Goal: Obtain resource: Obtain resource

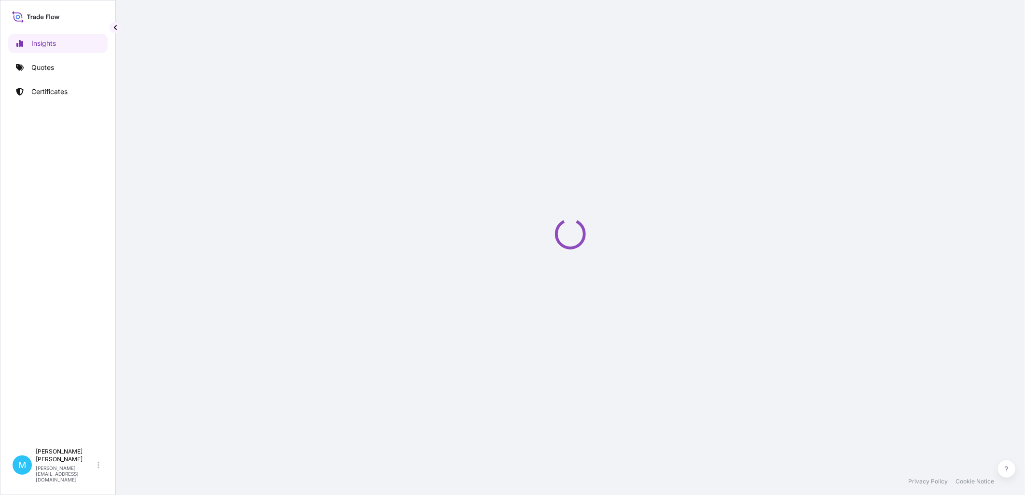
select select "2025"
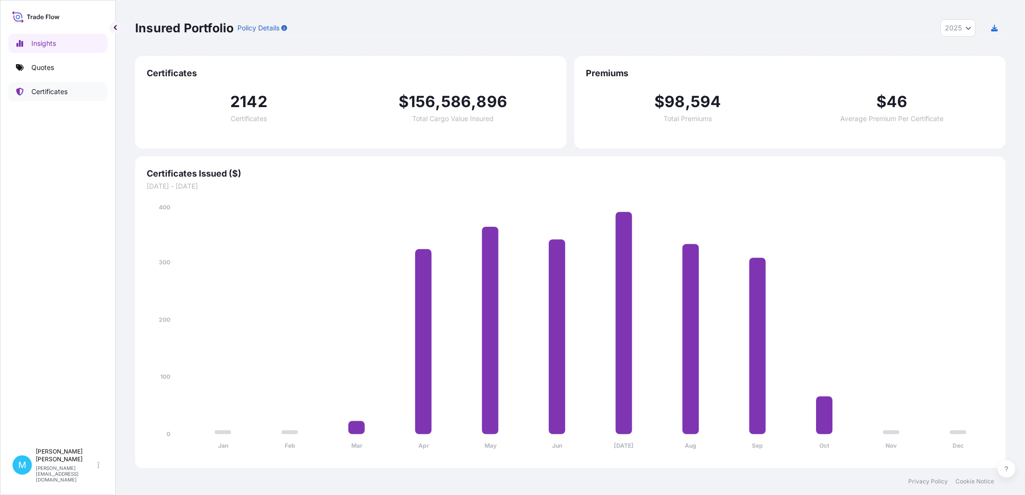
click at [46, 92] on p "Certificates" at bounding box center [49, 92] width 36 height 10
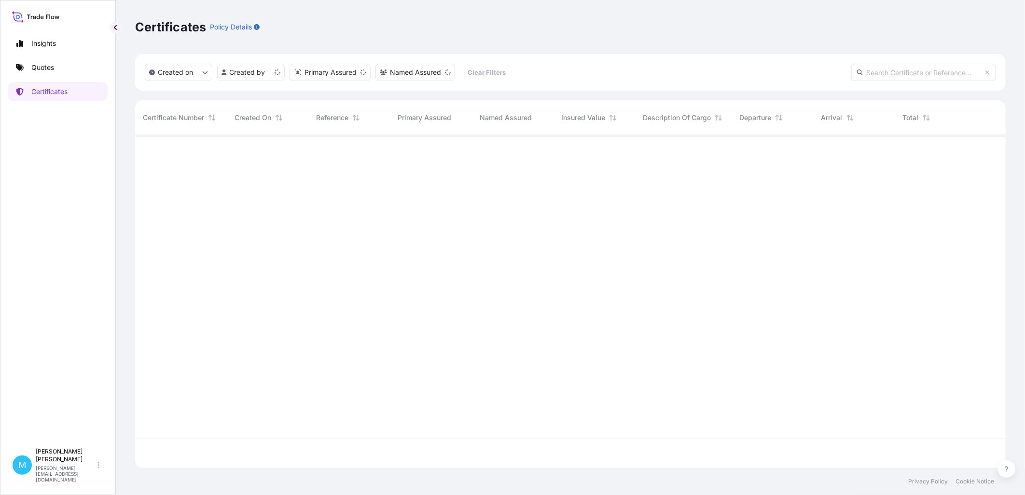
scroll to position [331, 862]
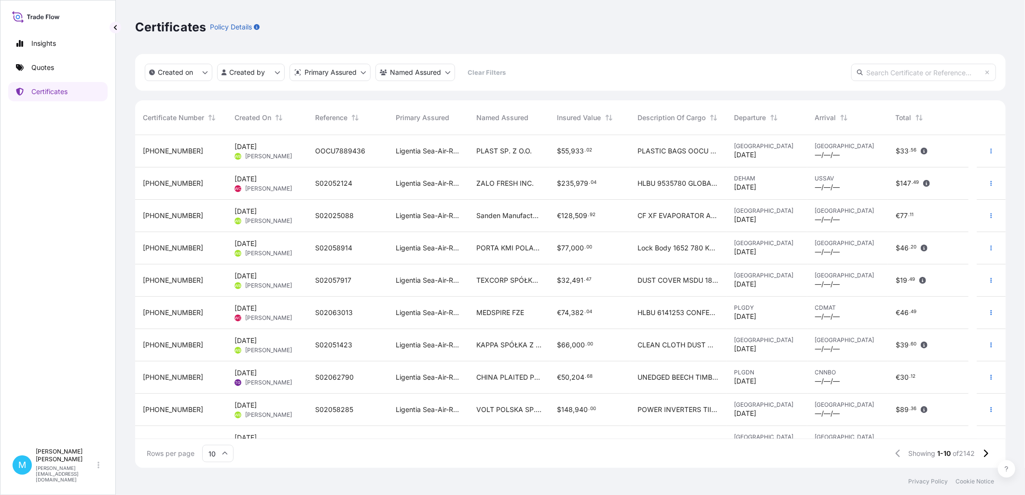
click at [889, 70] on input "text" at bounding box center [923, 72] width 145 height 17
paste input "[PHONE_NUMBER]"
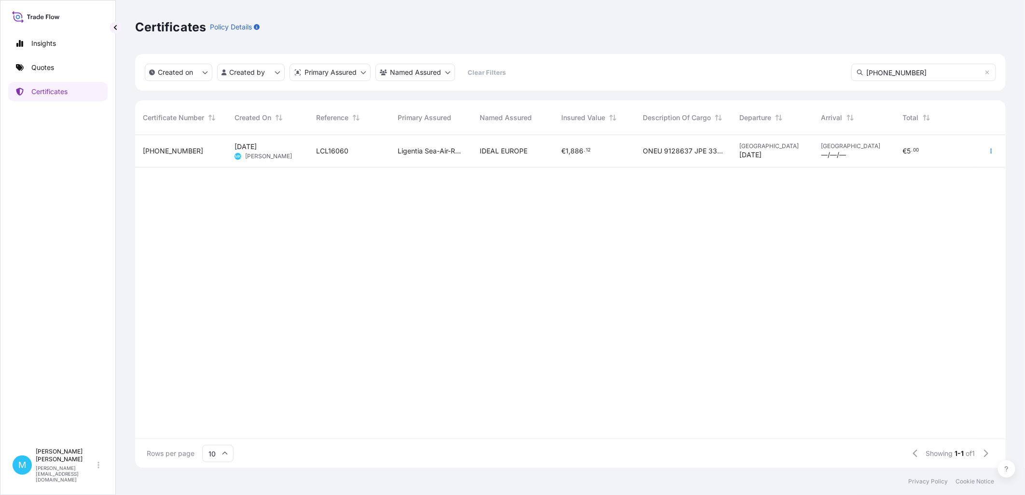
type input "[PHONE_NUMBER]"
click at [373, 155] on div "LCL16060" at bounding box center [349, 151] width 66 height 10
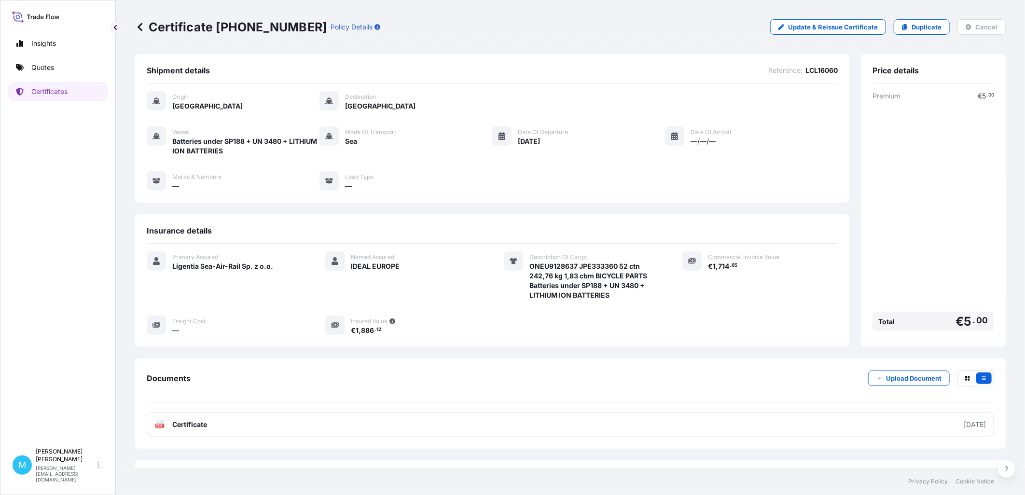
click at [819, 71] on span "LCL16060" at bounding box center [821, 71] width 32 height 10
copy span "LCL16060"
click at [79, 90] on link "Certificates" at bounding box center [57, 91] width 99 height 19
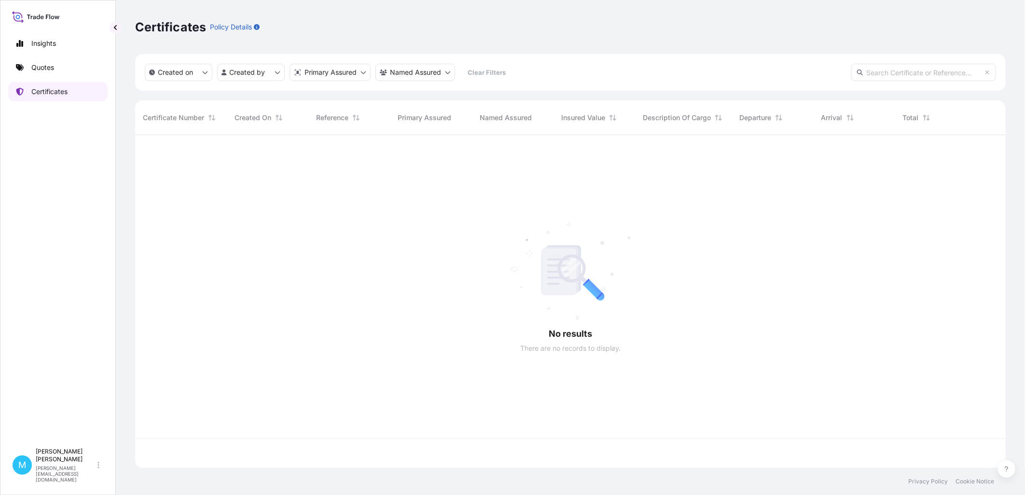
scroll to position [331, 862]
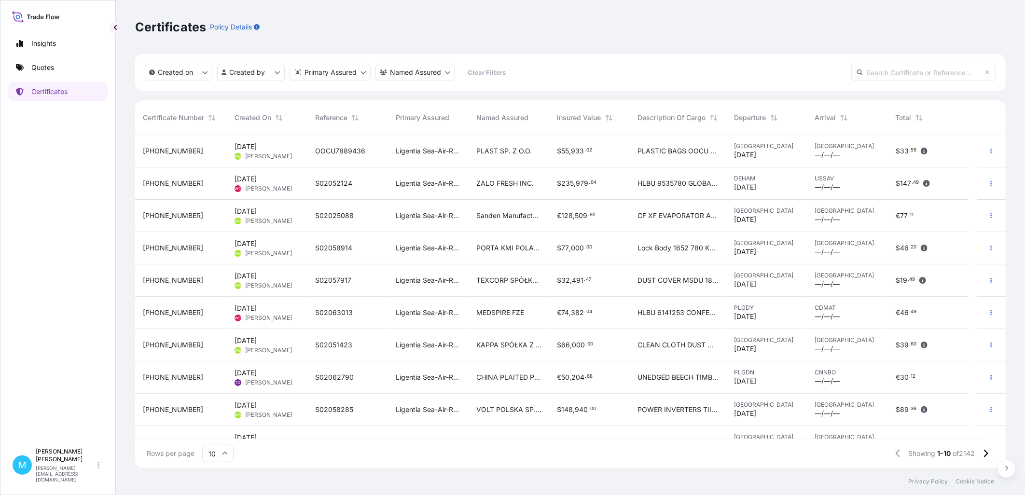
click at [895, 71] on input "text" at bounding box center [923, 72] width 145 height 17
paste input "[PHONE_NUMBER]"
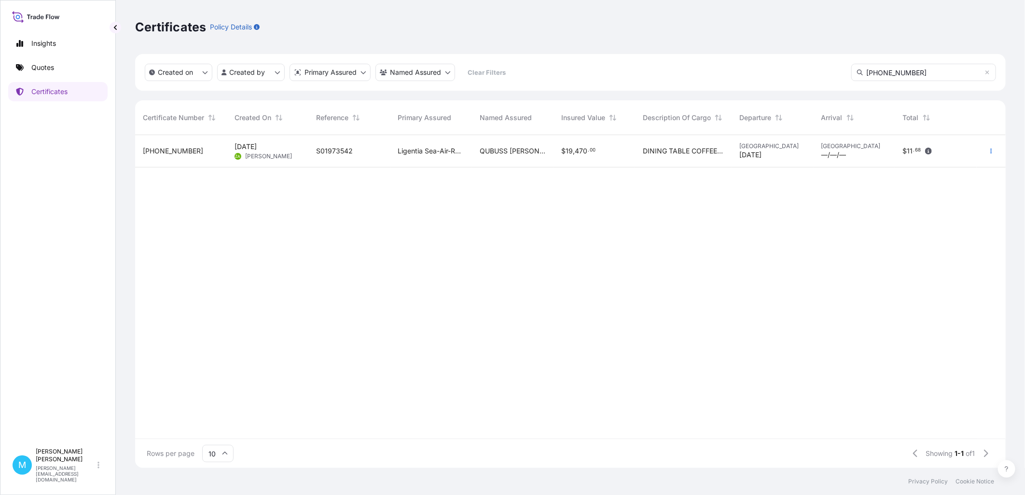
type input "[PHONE_NUMBER]"
click at [377, 156] on div "S01973542" at bounding box center [349, 151] width 82 height 32
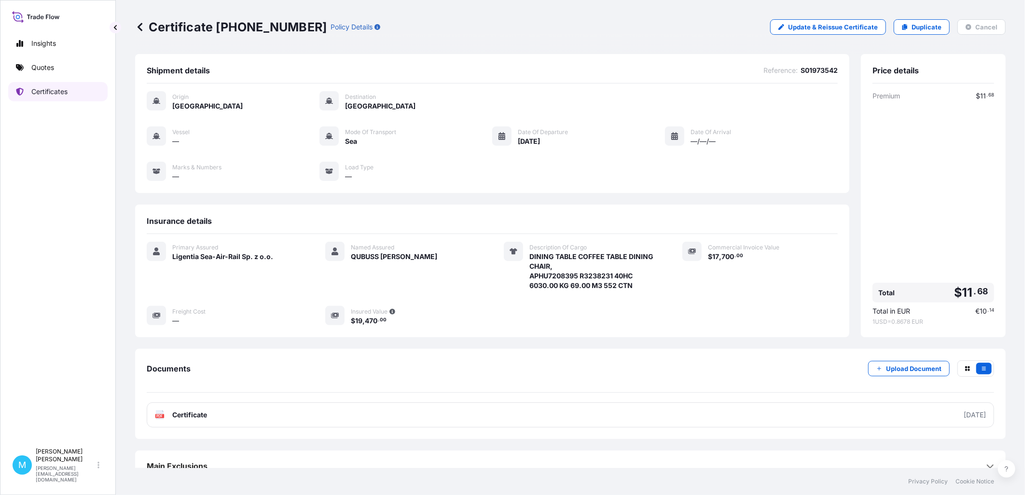
click at [74, 90] on link "Certificates" at bounding box center [57, 91] width 99 height 19
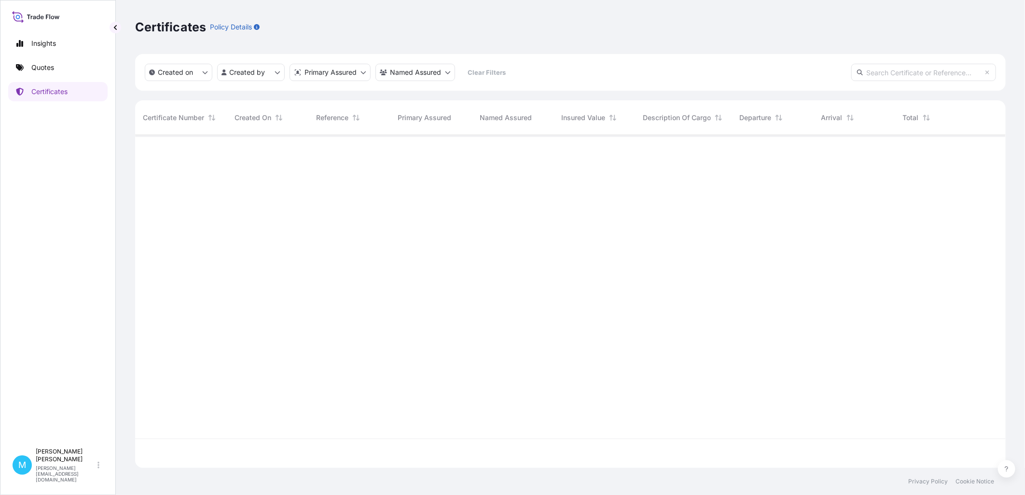
scroll to position [331, 862]
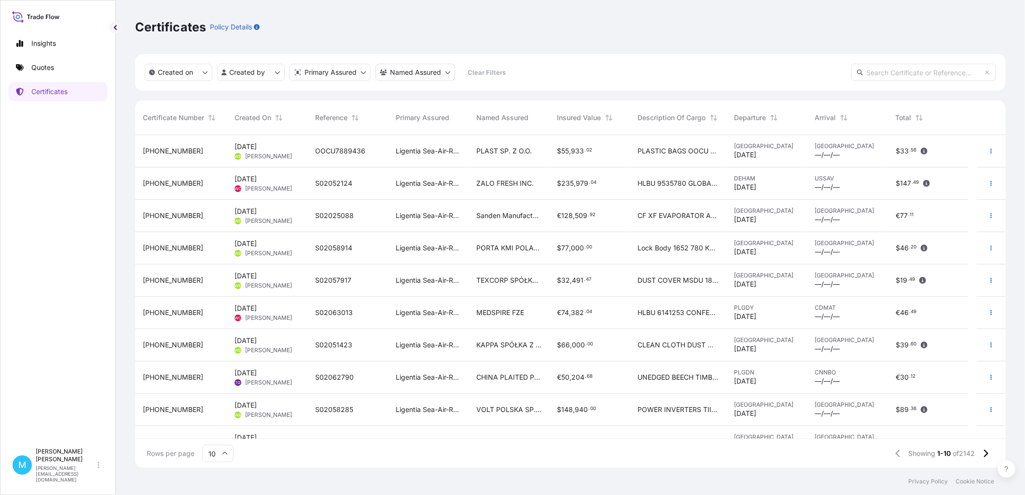
click at [873, 69] on input "text" at bounding box center [923, 72] width 145 height 17
paste input "[PHONE_NUMBER]"
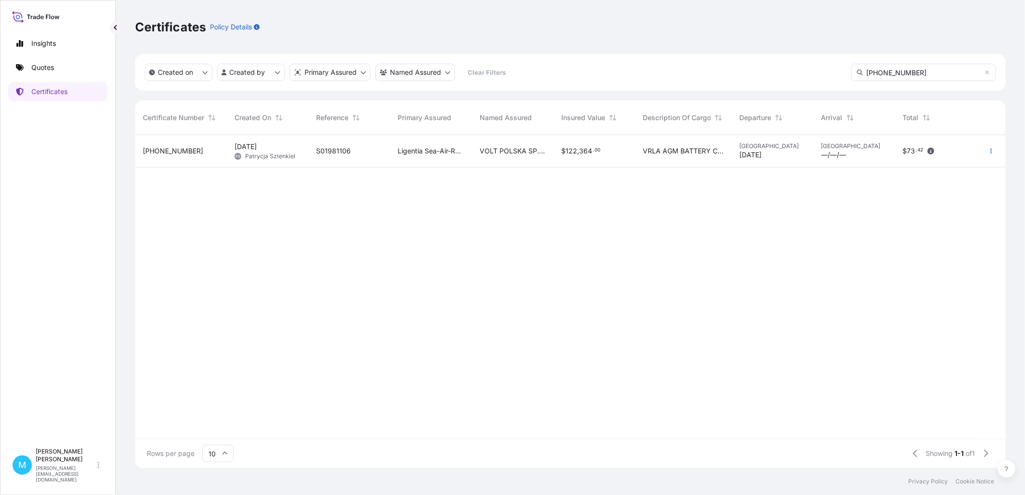
type input "[PHONE_NUMBER]"
click at [392, 156] on div "Ligentia Sea-Air-Rail Sp. z o.o." at bounding box center [431, 151] width 82 height 32
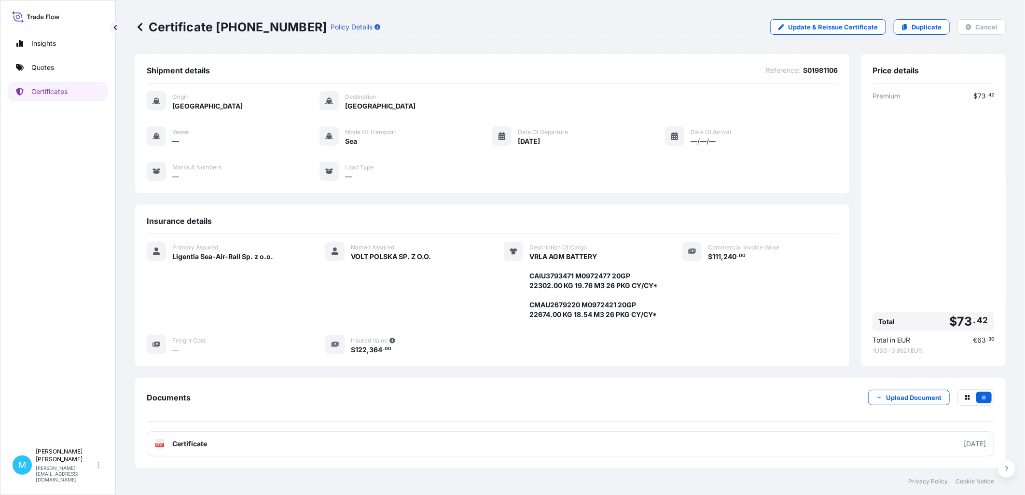
click at [810, 70] on span "S01981106" at bounding box center [820, 71] width 35 height 10
click at [811, 70] on span "S01981106" at bounding box center [820, 71] width 35 height 10
copy span "S01981106"
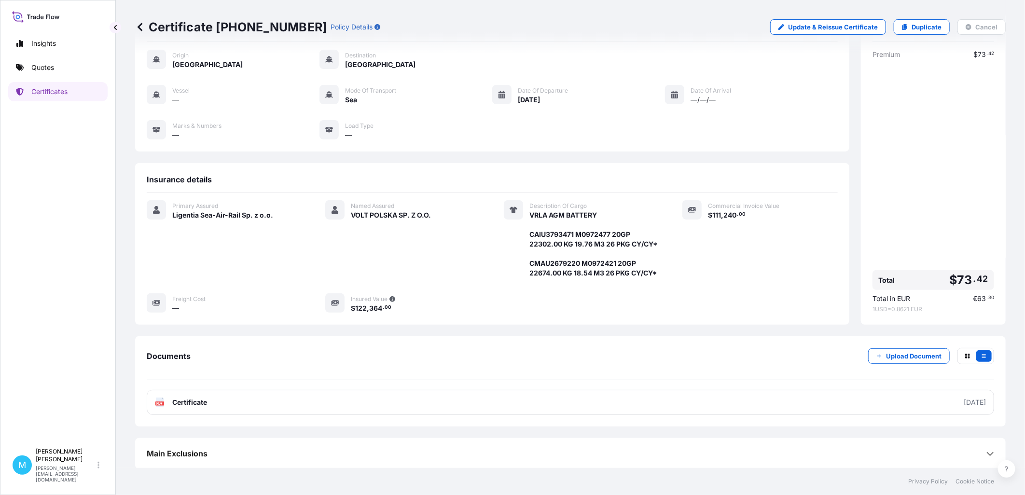
scroll to position [63, 0]
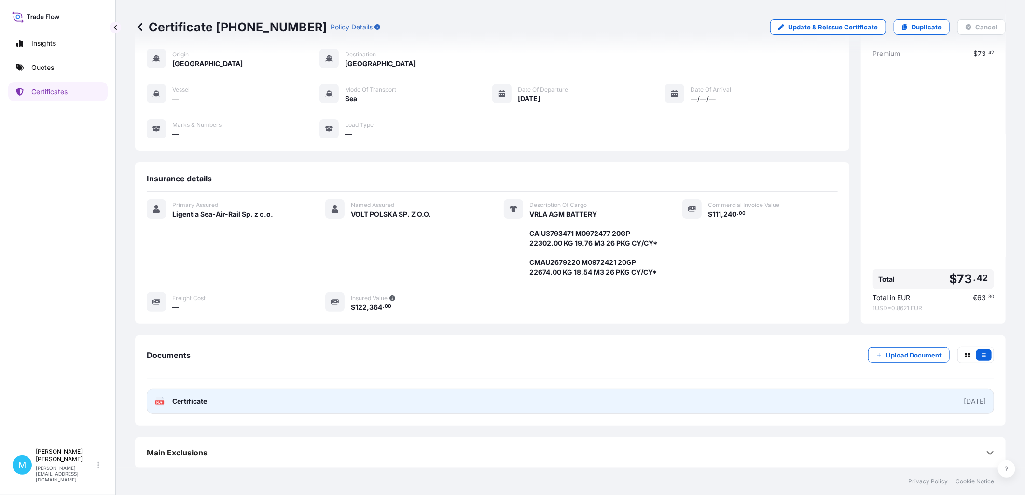
click at [440, 398] on link "PDF Certificate [DATE]" at bounding box center [570, 401] width 847 height 25
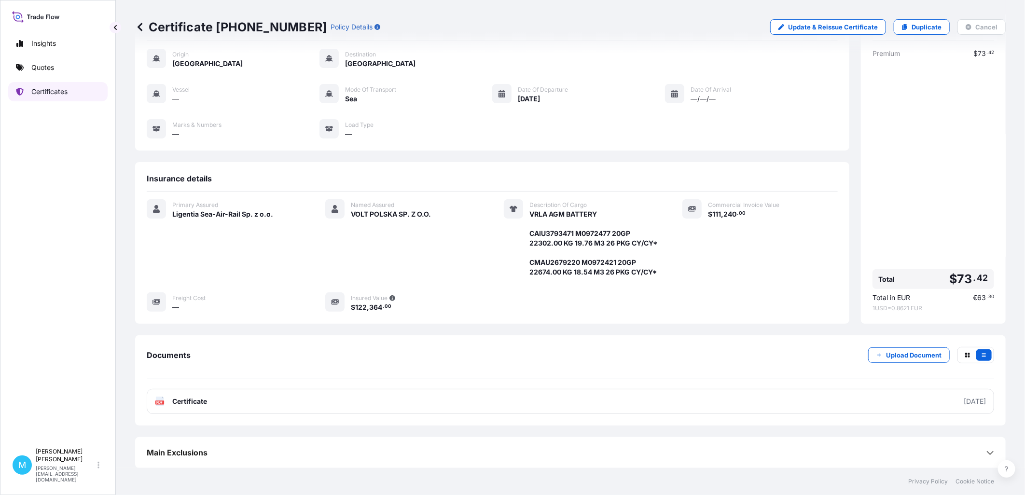
click at [55, 89] on p "Certificates" at bounding box center [49, 92] width 36 height 10
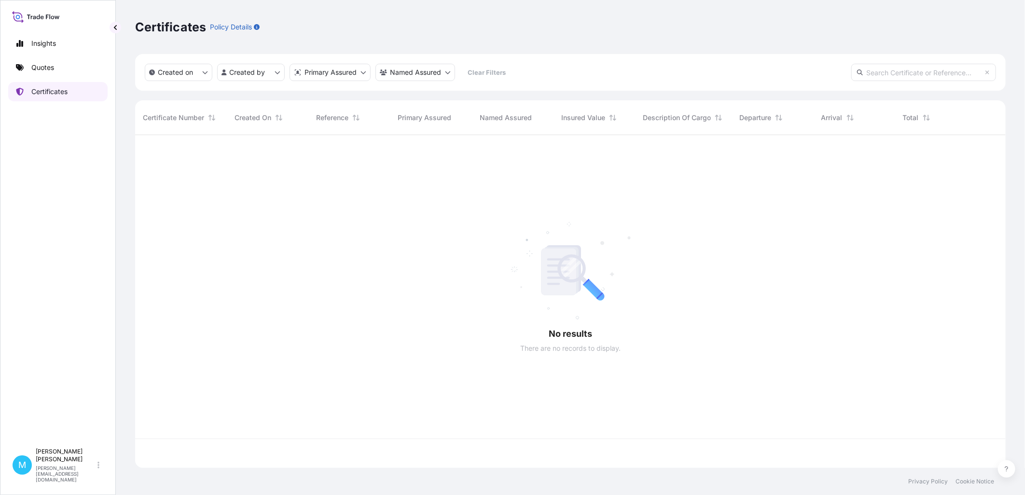
scroll to position [331, 862]
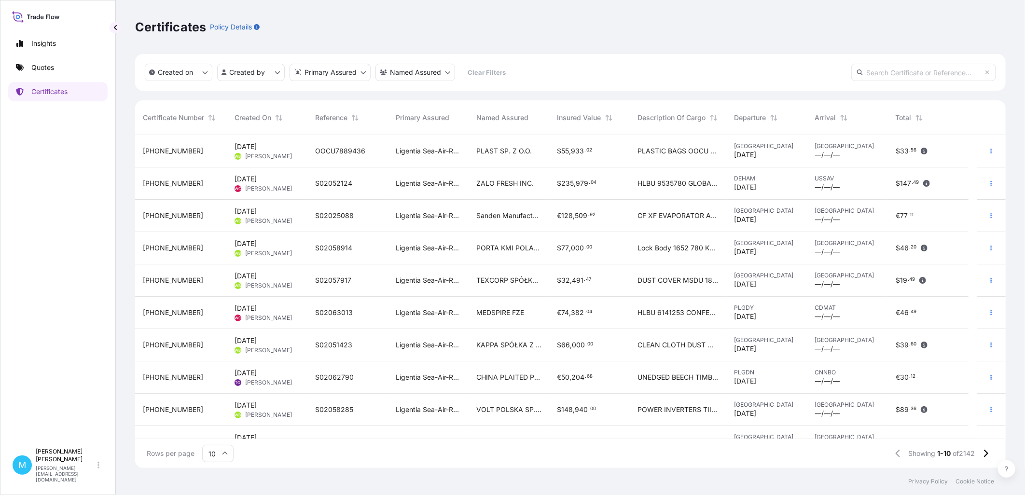
click at [927, 74] on input "text" at bounding box center [923, 72] width 145 height 17
paste input "[PHONE_NUMBER]"
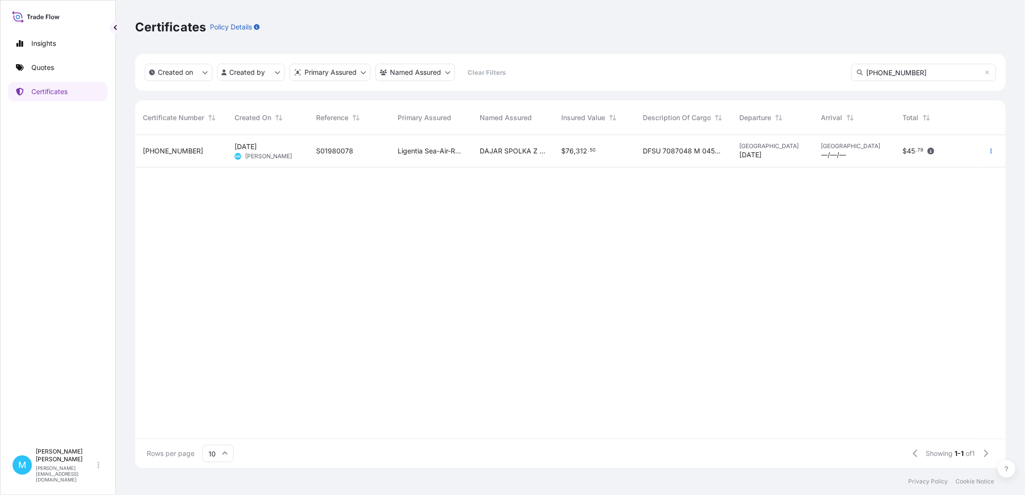
type input "[PHONE_NUMBER]"
click at [382, 156] on div "S01980078" at bounding box center [349, 151] width 82 height 32
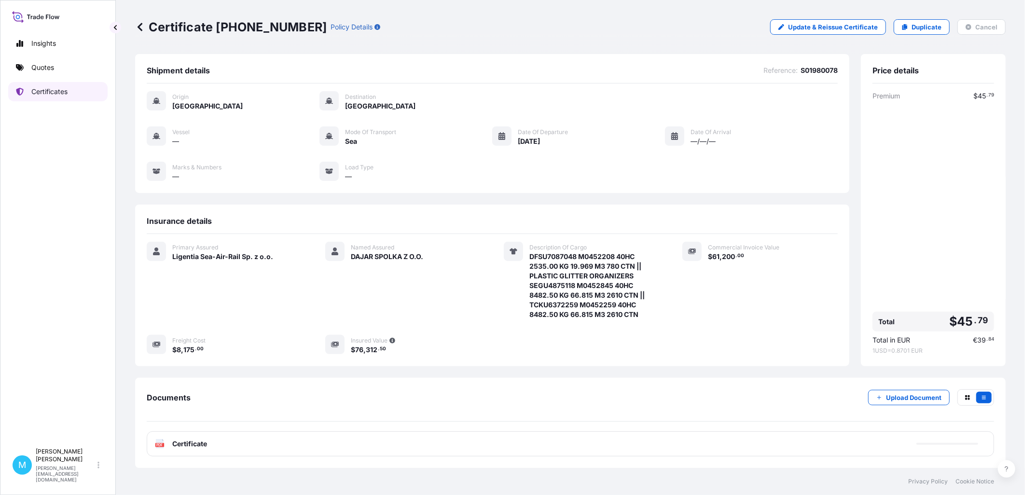
click at [65, 90] on p "Certificates" at bounding box center [49, 92] width 36 height 10
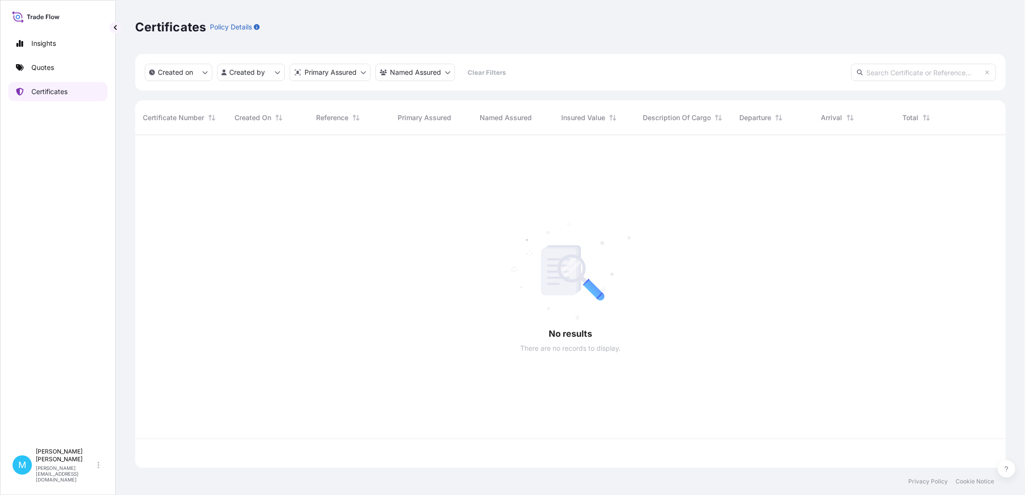
scroll to position [331, 862]
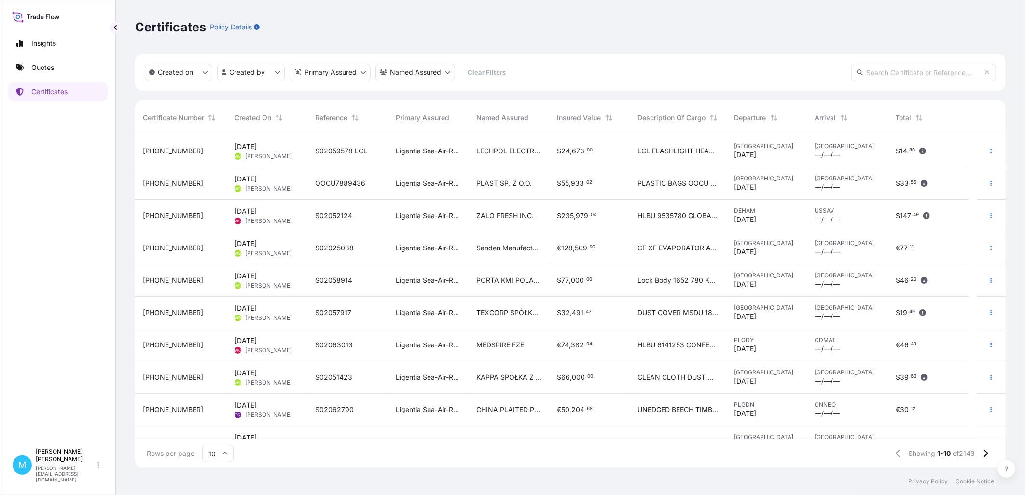
click at [882, 71] on input "text" at bounding box center [923, 72] width 145 height 17
paste input "[PHONE_NUMBER]"
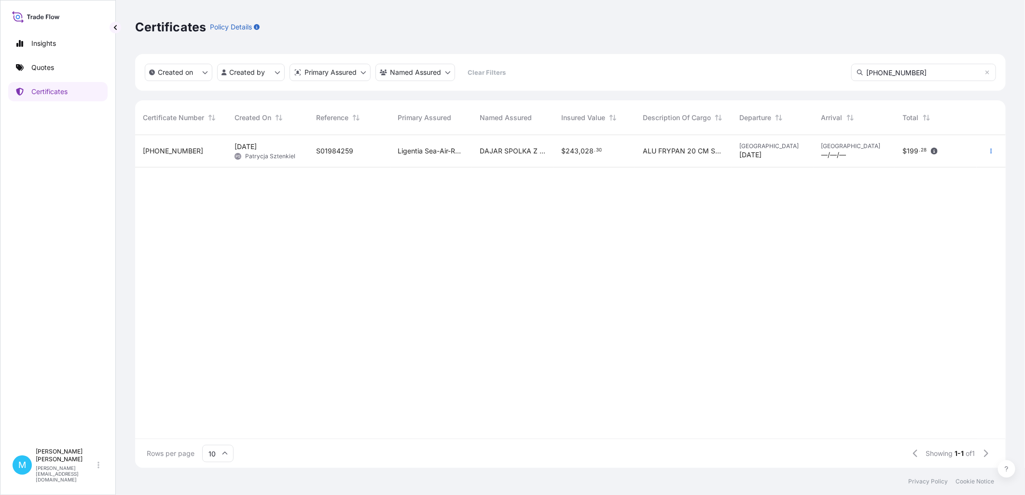
type input "[PHONE_NUMBER]"
click at [388, 152] on div "S01984259" at bounding box center [349, 151] width 82 height 32
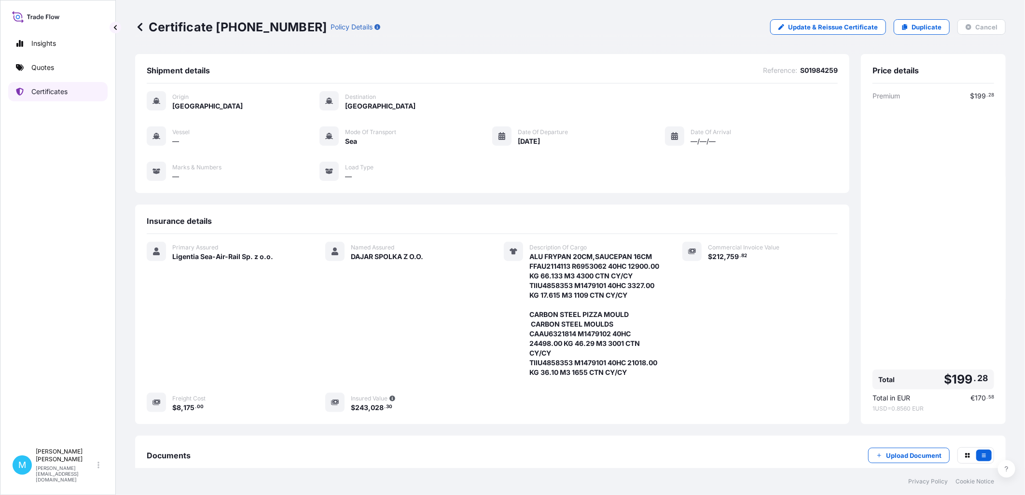
click at [64, 89] on p "Certificates" at bounding box center [49, 92] width 36 height 10
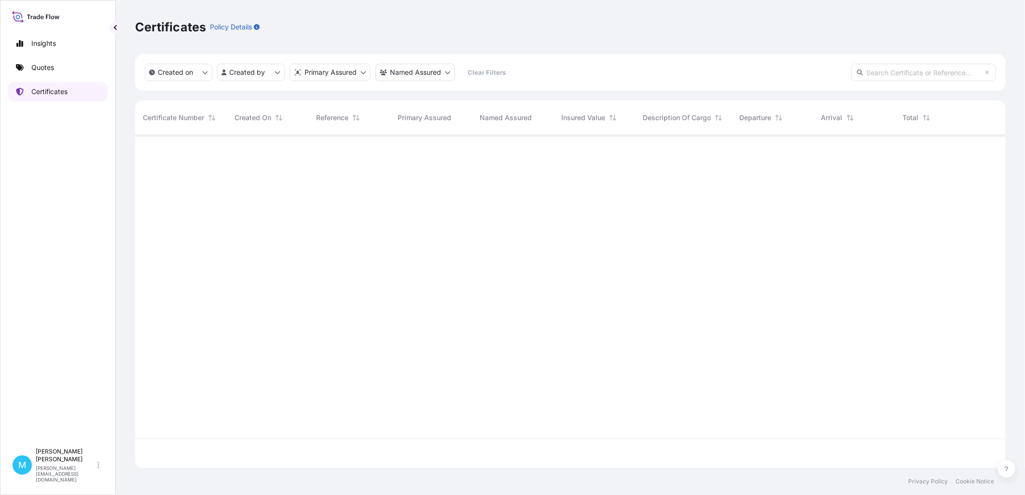
scroll to position [331, 862]
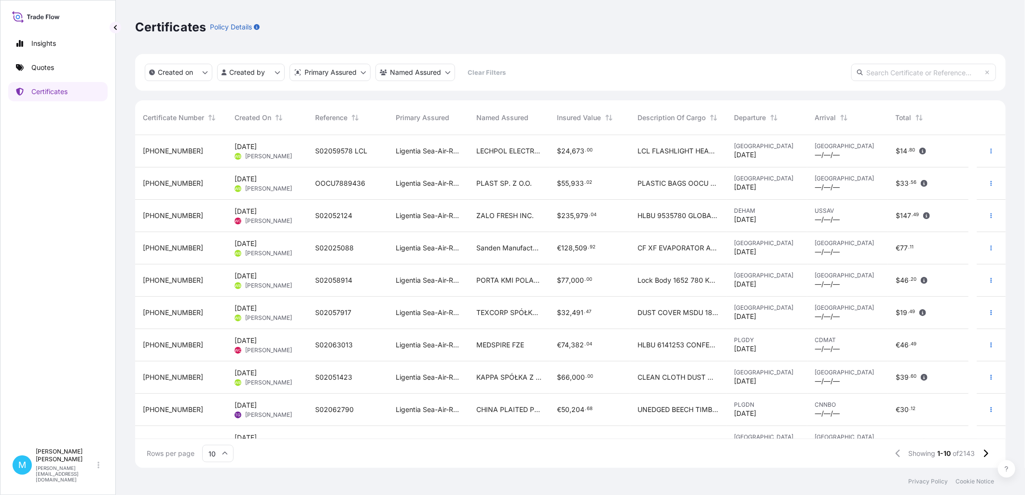
click at [877, 70] on input "text" at bounding box center [923, 72] width 145 height 17
paste input "[PHONE_NUMBER]"
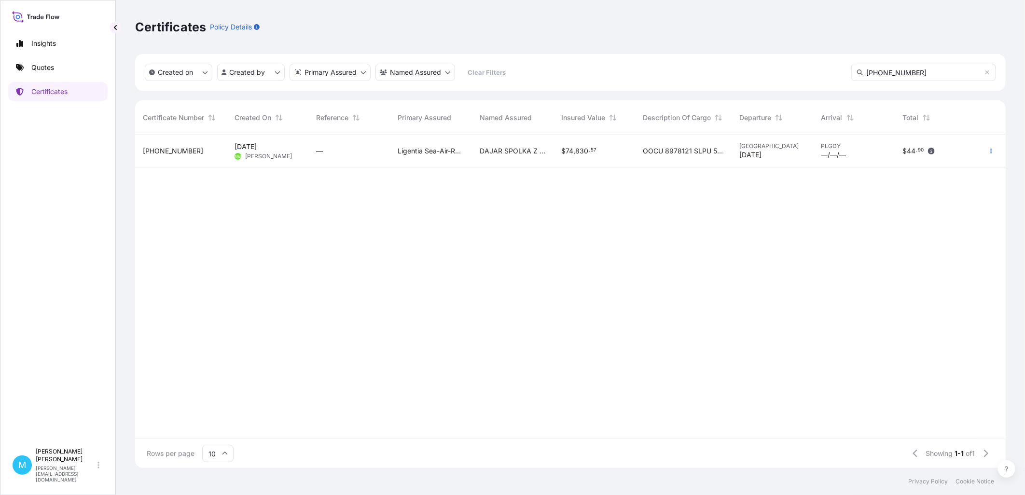
type input "[PHONE_NUMBER]"
click at [335, 155] on div "—" at bounding box center [349, 151] width 66 height 10
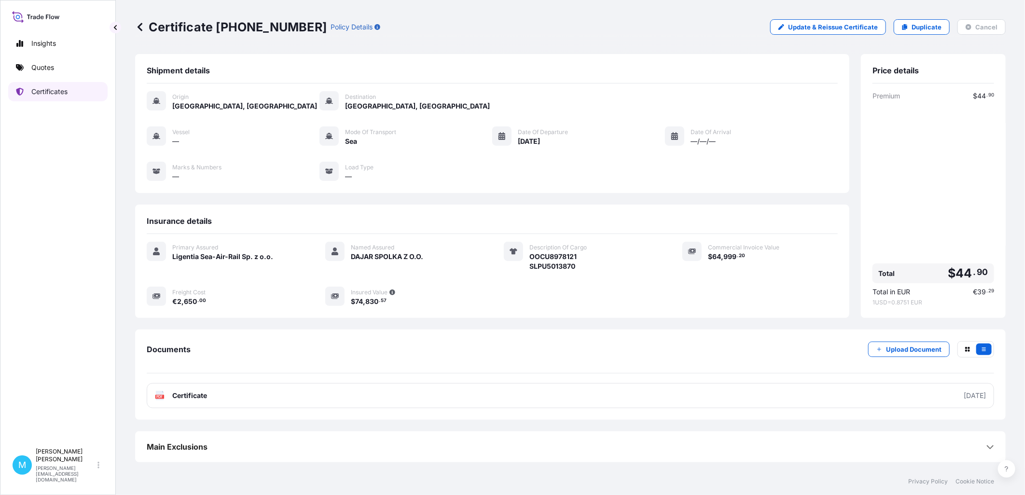
click at [54, 95] on p "Certificates" at bounding box center [49, 92] width 36 height 10
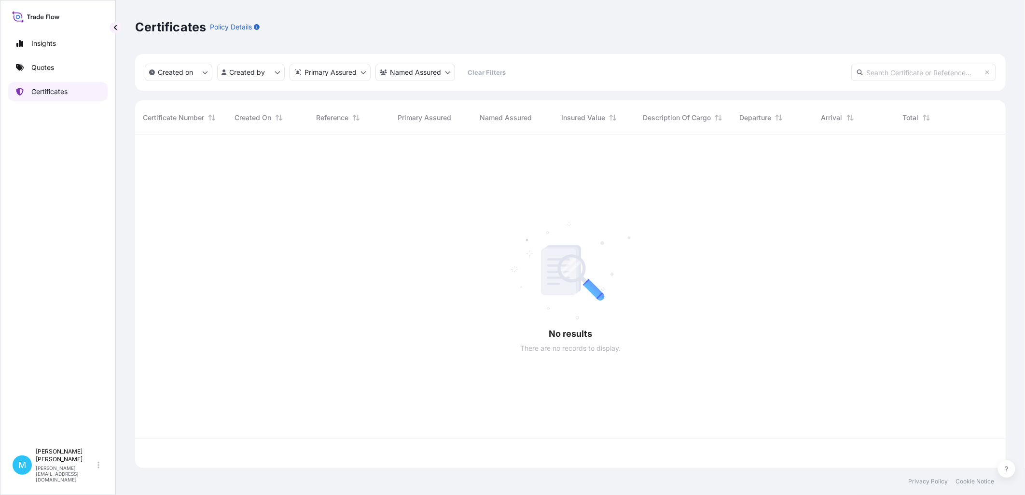
scroll to position [331, 862]
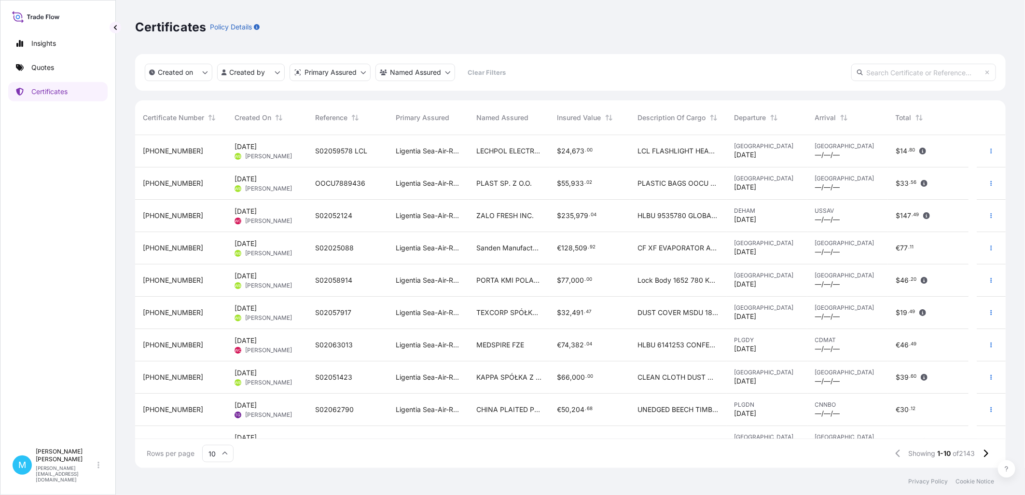
click at [884, 71] on input "text" at bounding box center [923, 72] width 145 height 17
paste input "[PHONE_NUMBER]"
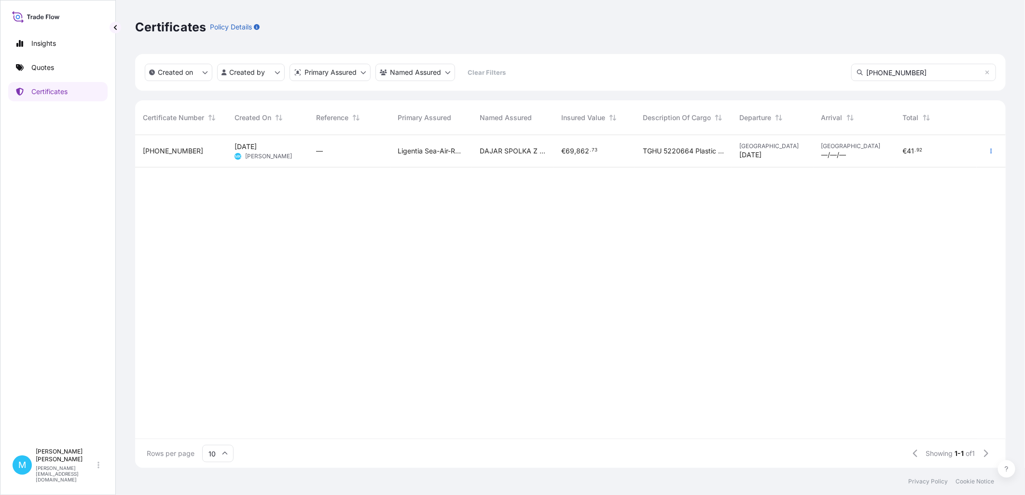
type input "[PHONE_NUMBER]"
click at [367, 165] on div "—" at bounding box center [349, 151] width 82 height 32
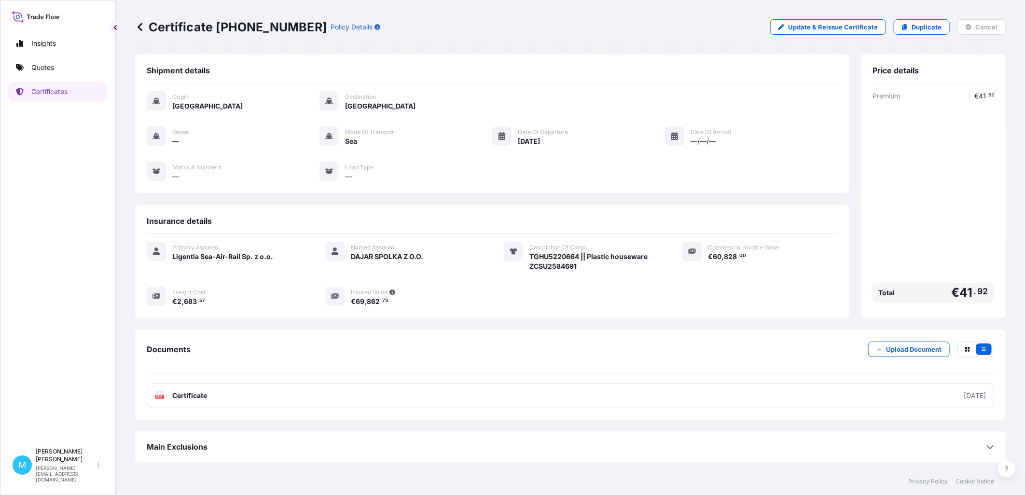
click at [547, 255] on span "TGHU5220664 || Plastic houseware ZCSU2584691" at bounding box center [588, 261] width 118 height 19
copy span "TGHU5220664"
click at [552, 257] on span "TGHU5220664 || Plastic houseware ZCSU2584691" at bounding box center [588, 261] width 118 height 19
click at [559, 259] on span "TGHU5220664 || Plastic houseware ZCSU2584691" at bounding box center [588, 261] width 118 height 19
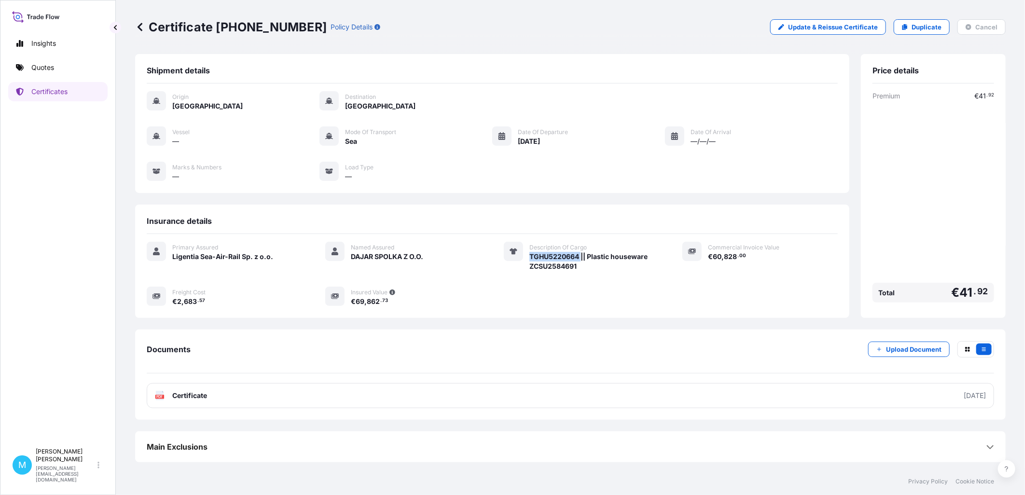
click at [559, 259] on span "TGHU5220664 || Plastic houseware ZCSU2584691" at bounding box center [588, 261] width 118 height 19
copy span "TGHU5220664"
click at [625, 204] on div "Shipment details Origin [GEOGRAPHIC_DATA] Destination [GEOGRAPHIC_DATA] Vessel …" at bounding box center [492, 186] width 714 height 264
click at [293, 31] on div "Certificate [PHONE_NUMBER] Policy Details" at bounding box center [257, 26] width 245 height 15
copy p "Certificate [PHONE_NUMBER]"
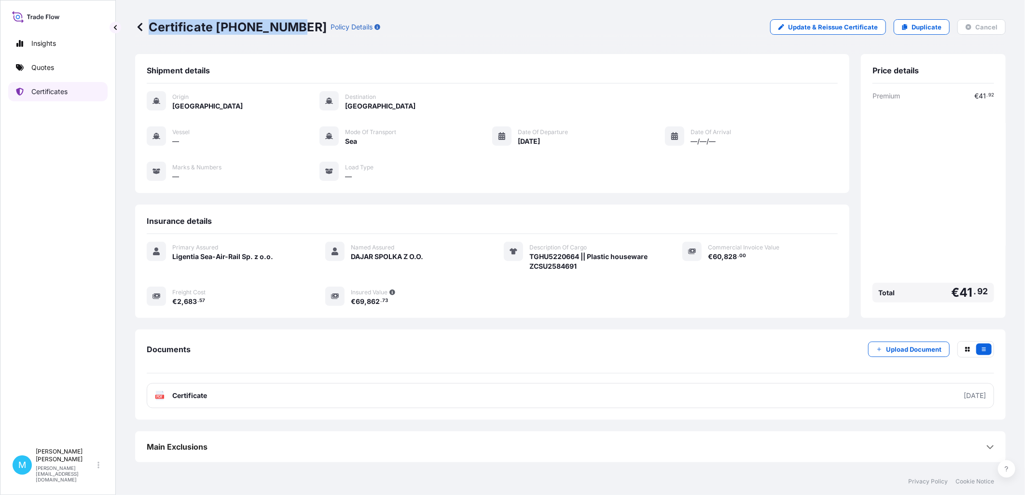
click at [36, 90] on p "Certificates" at bounding box center [49, 92] width 36 height 10
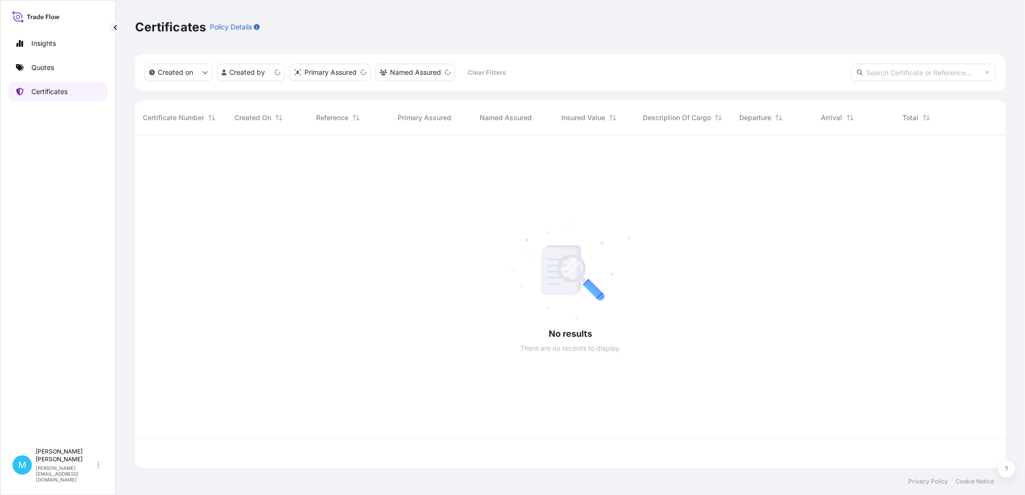
scroll to position [331, 862]
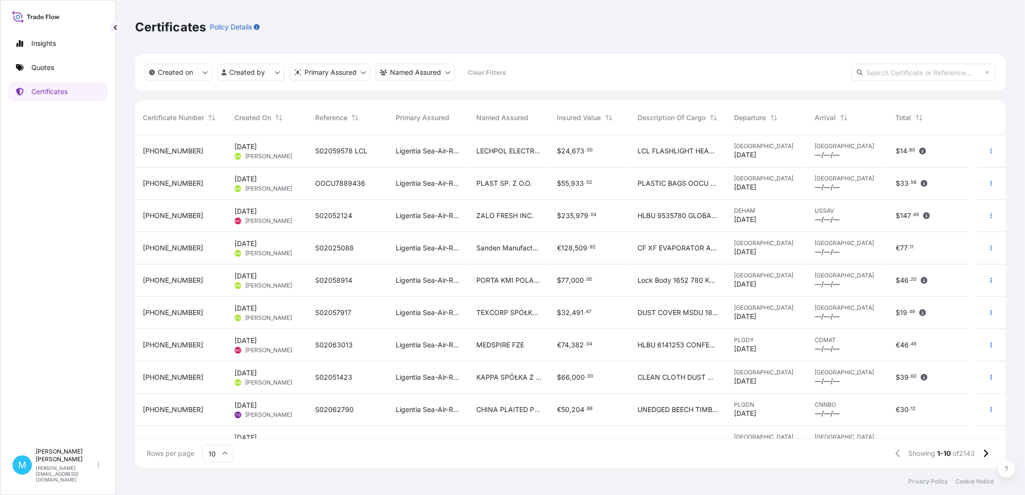
click at [906, 64] on input "text" at bounding box center [923, 72] width 145 height 17
click at [883, 71] on input "text" at bounding box center [923, 72] width 145 height 17
paste input "[PHONE_NUMBER]"
type input "[PHONE_NUMBER]"
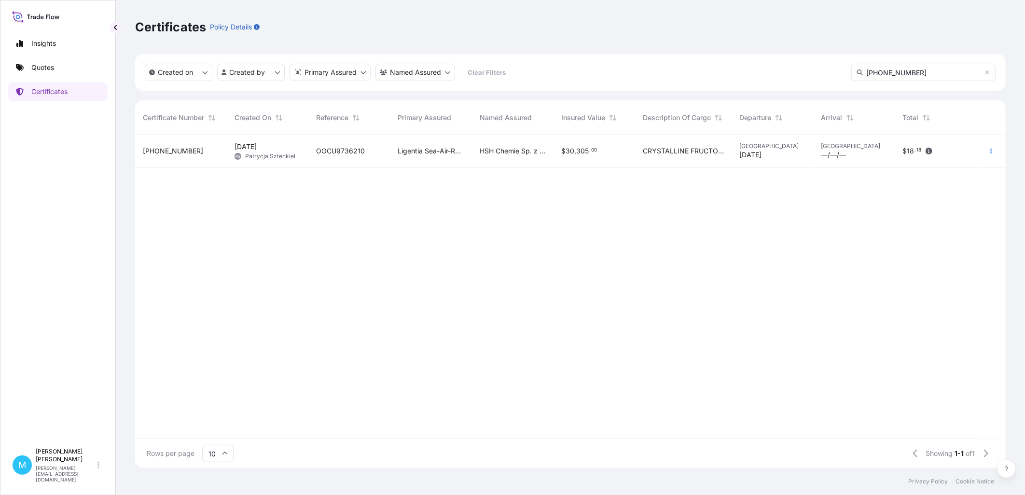
click at [362, 152] on span "OOCU9736210" at bounding box center [340, 151] width 49 height 10
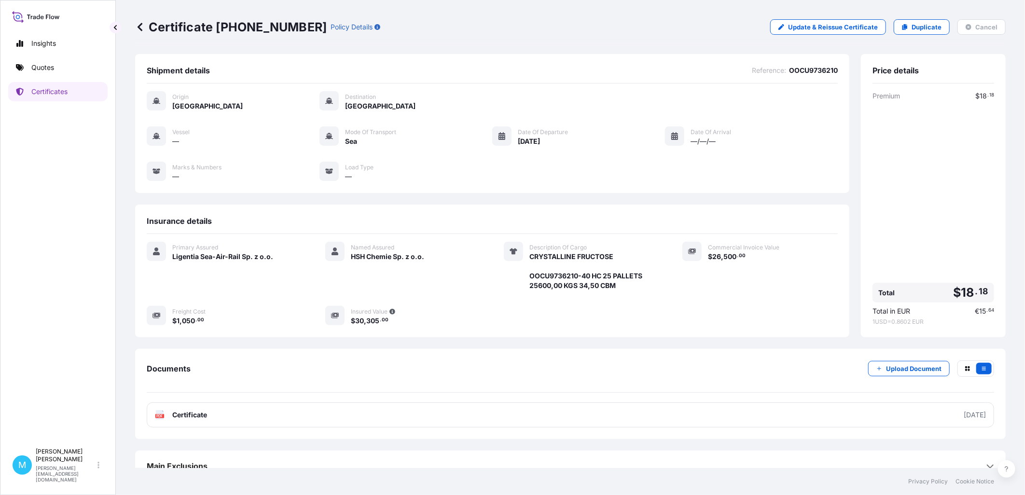
click at [806, 69] on span "OOCU9736210" at bounding box center [813, 71] width 49 height 10
copy span "OOCU9736210"
click at [54, 92] on p "Certificates" at bounding box center [49, 92] width 36 height 10
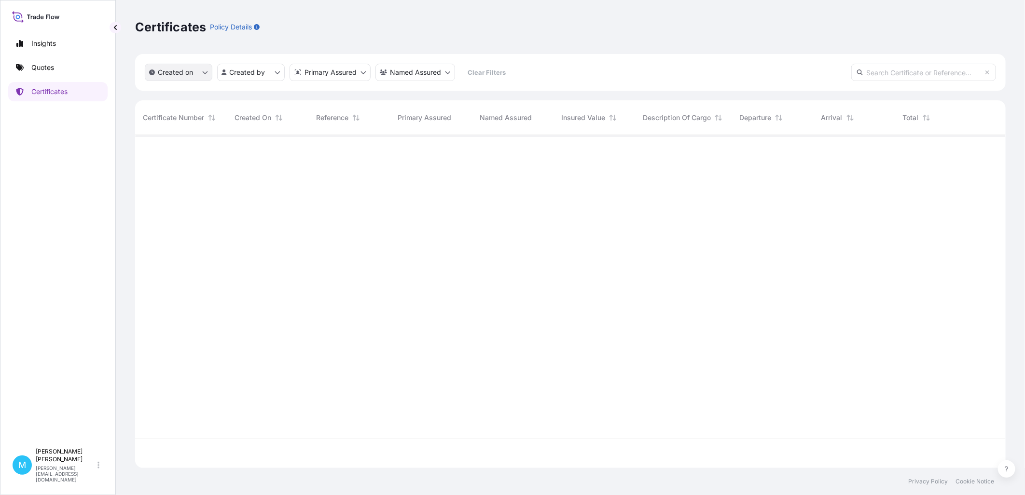
scroll to position [331, 862]
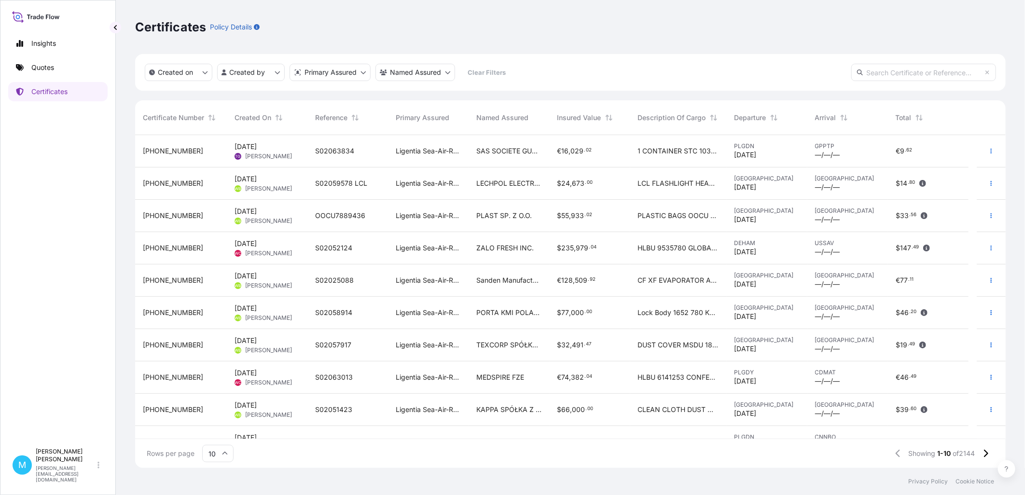
click at [881, 69] on input "text" at bounding box center [923, 72] width 145 height 17
paste input "[PHONE_NUMBER]"
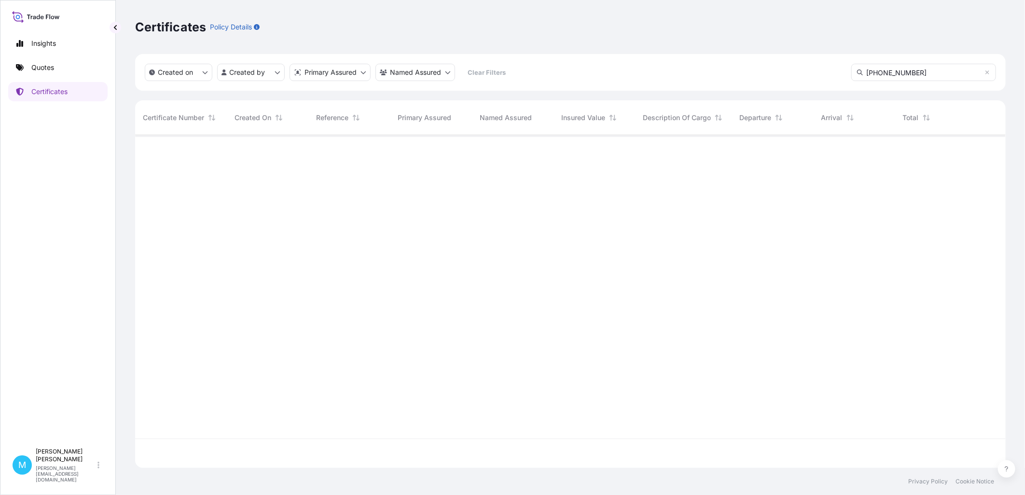
type input "[PHONE_NUMBER]"
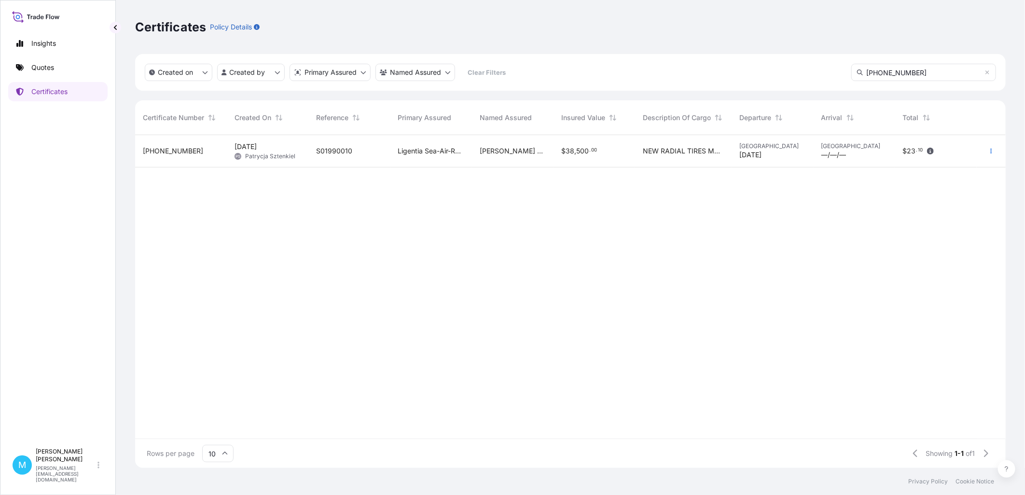
click at [344, 155] on span "S01990010" at bounding box center [334, 151] width 36 height 10
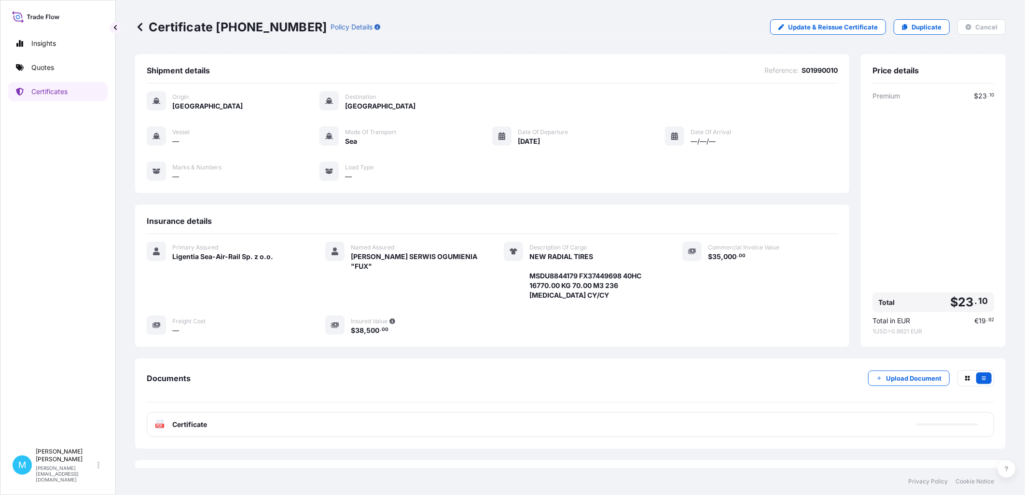
click at [514, 474] on footer "Privacy Policy Cookie Notice" at bounding box center [570, 481] width 909 height 27
click at [41, 90] on p "Certificates" at bounding box center [49, 92] width 36 height 10
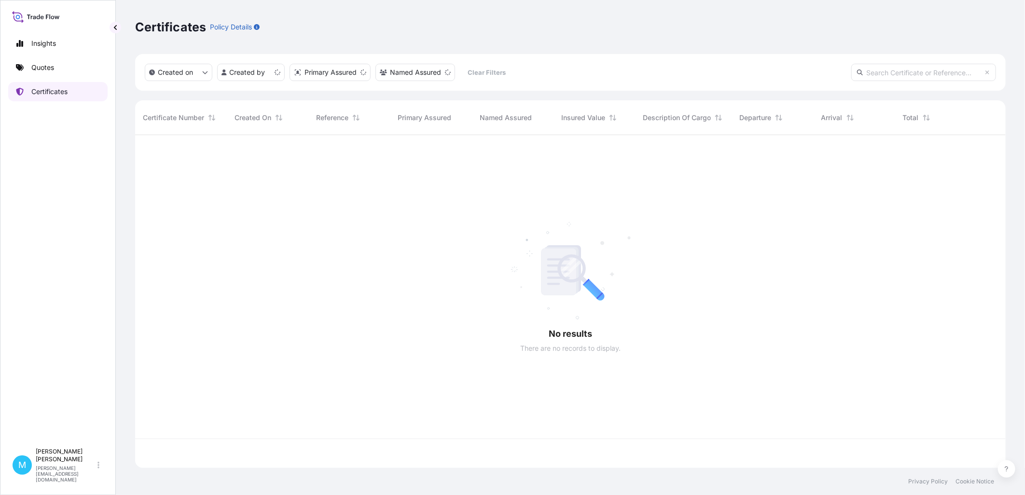
scroll to position [331, 862]
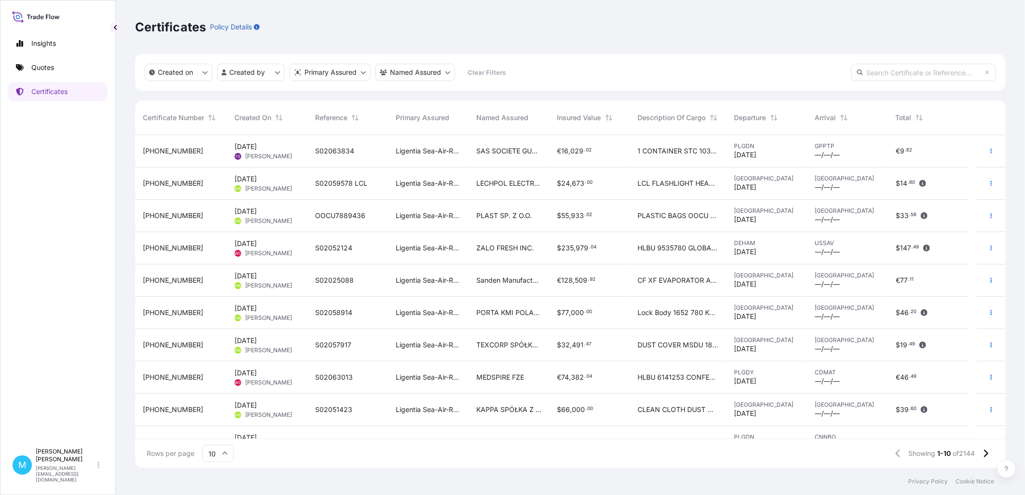
click at [893, 75] on input "text" at bounding box center [923, 72] width 145 height 17
paste input "[PHONE_NUMBER]"
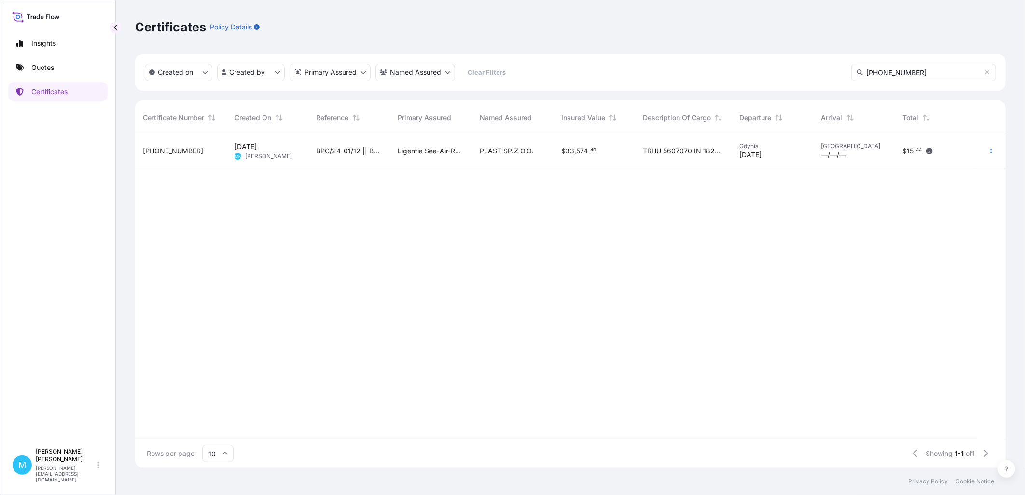
type input "[PHONE_NUMBER]"
click at [379, 148] on span "BPC/24-01/12 || B00049266" at bounding box center [349, 151] width 66 height 10
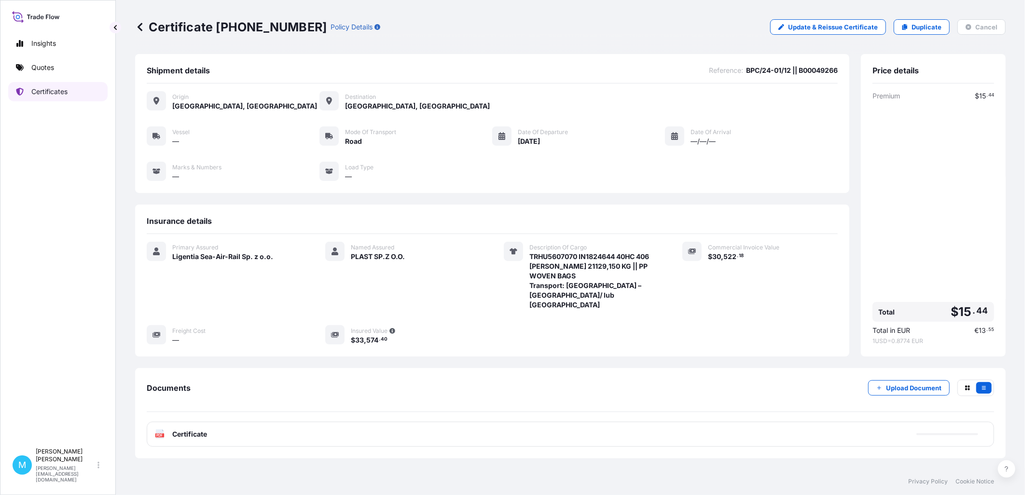
click at [65, 93] on p "Certificates" at bounding box center [49, 92] width 36 height 10
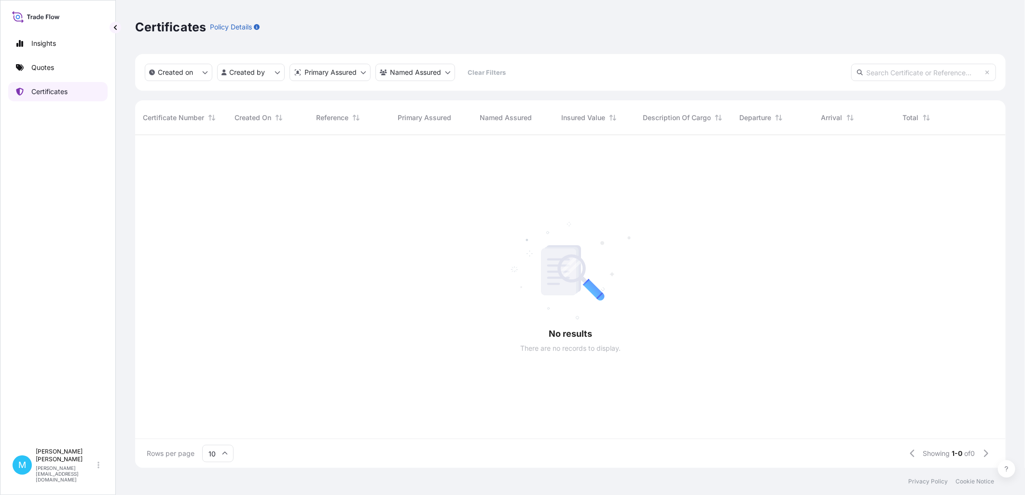
scroll to position [331, 862]
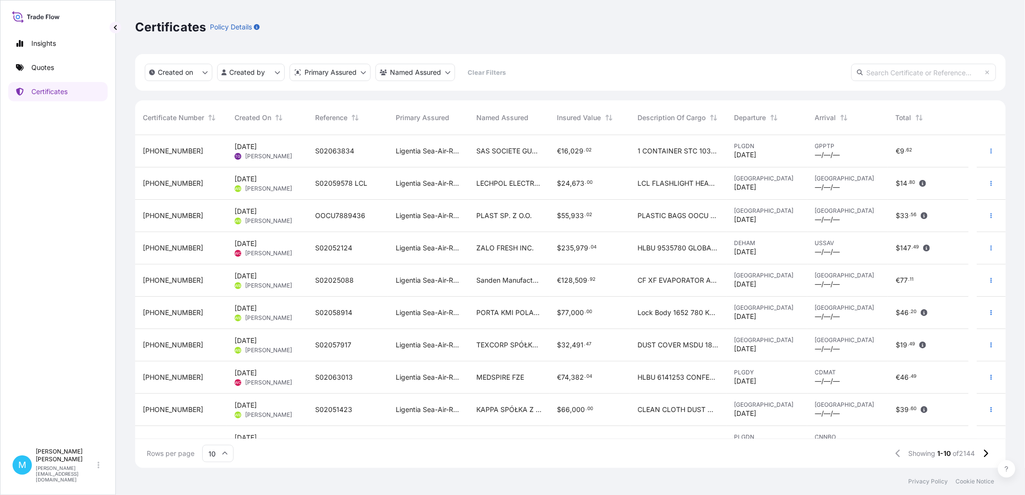
click at [889, 71] on input "text" at bounding box center [923, 72] width 145 height 17
paste input "[PHONE_NUMBER]"
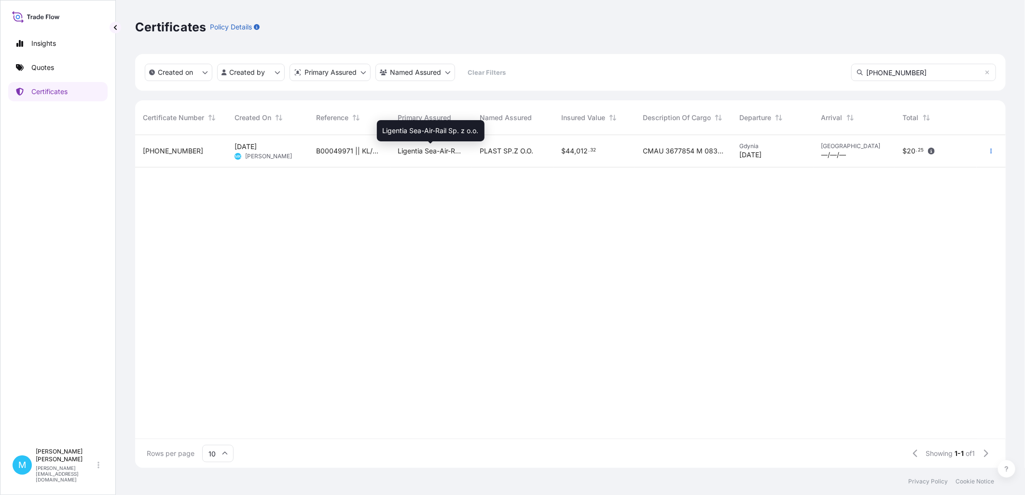
type input "[PHONE_NUMBER]"
click at [404, 147] on span "Ligentia Sea-Air-Rail Sp. z o.o." at bounding box center [431, 151] width 66 height 10
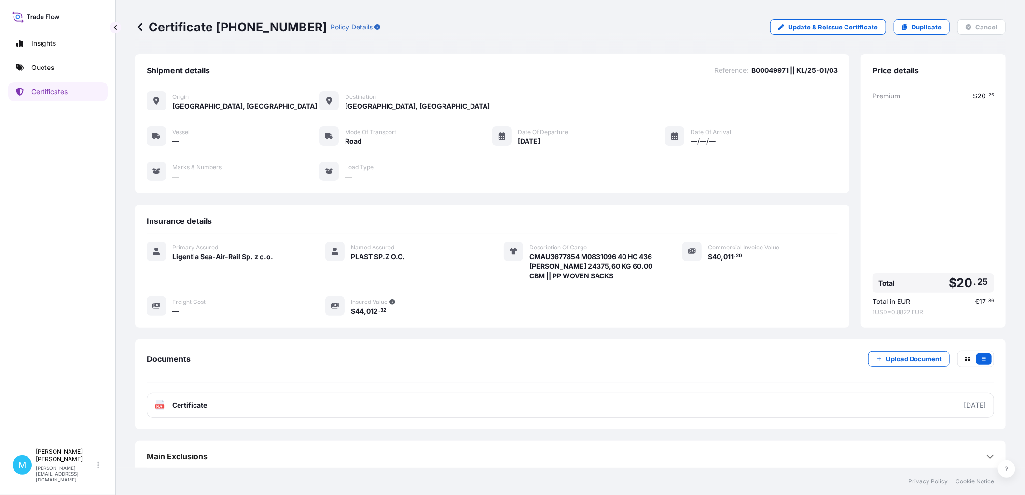
click at [761, 68] on span "B00049971 || KL/25-01/03" at bounding box center [794, 71] width 86 height 10
copy span "B00049971"
click at [546, 258] on span "CMAU3677854 M0831096 40 HC 436 [PERSON_NAME] 24375,60 KG 60.00 CBM || PP WOVEN …" at bounding box center [594, 266] width 130 height 29
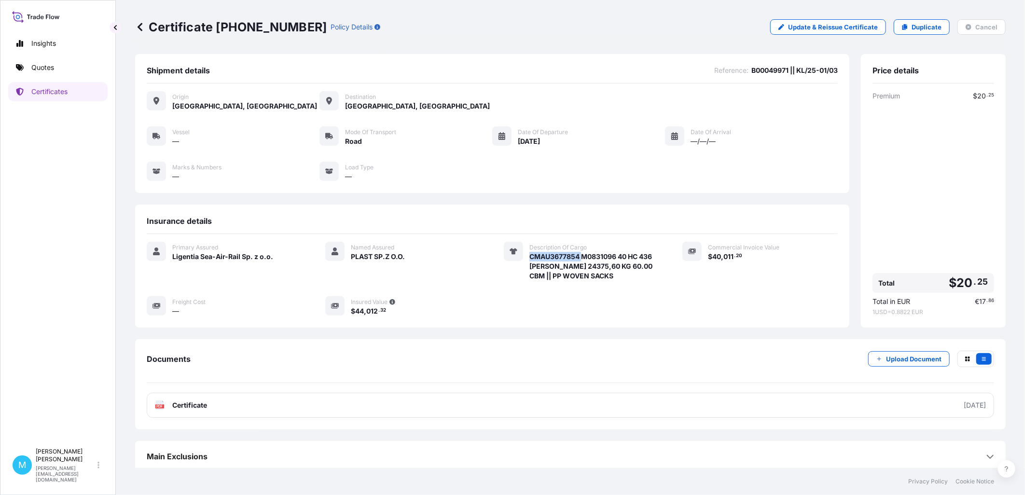
copy span "CMAU3677854"
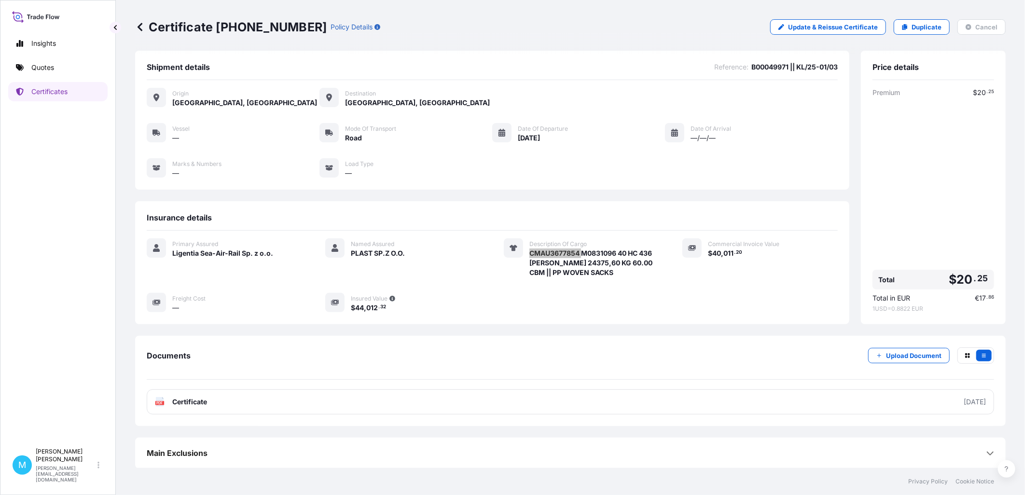
scroll to position [5, 0]
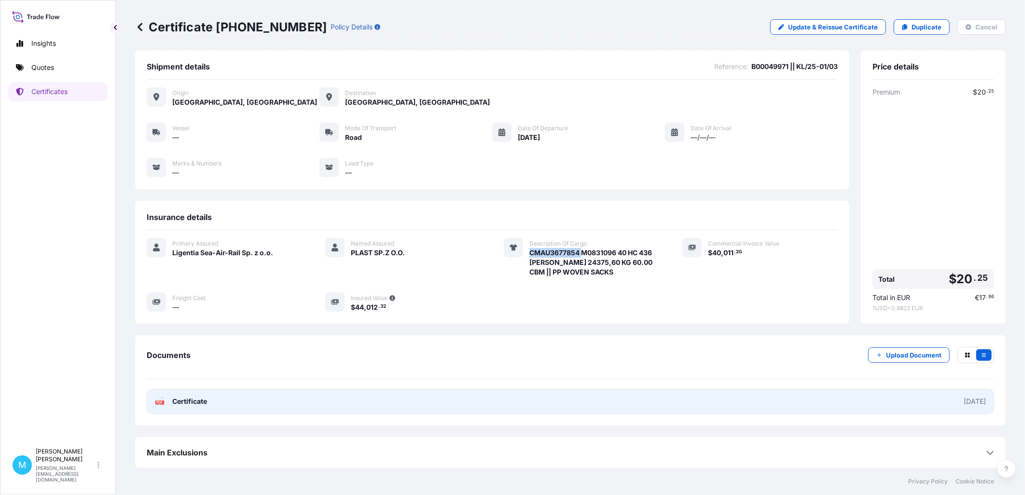
click at [473, 401] on link "PDF Certificate [DATE]" at bounding box center [570, 401] width 847 height 25
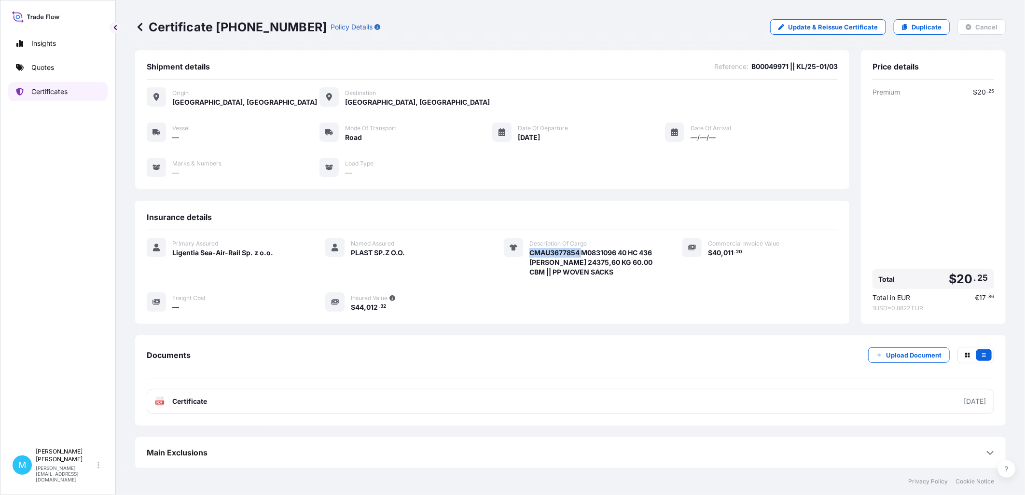
click at [52, 89] on p "Certificates" at bounding box center [49, 92] width 36 height 10
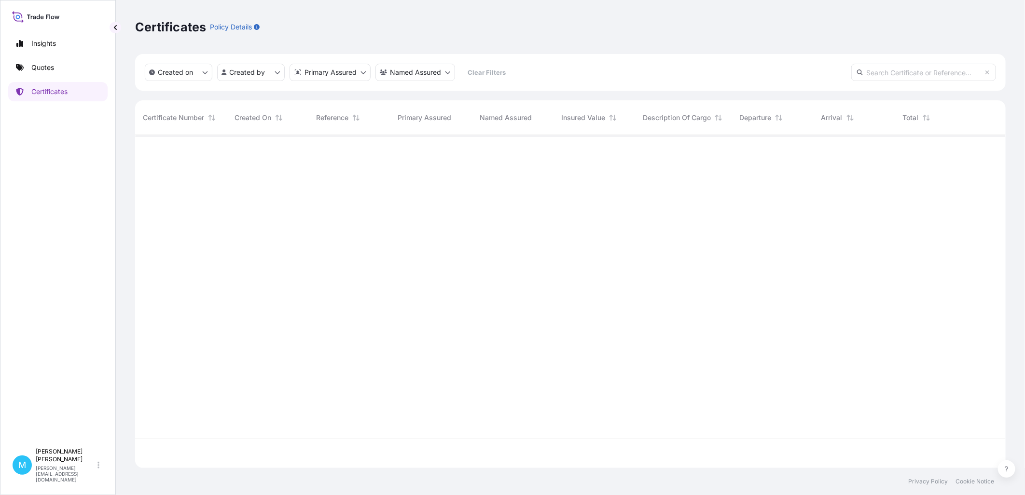
scroll to position [331, 862]
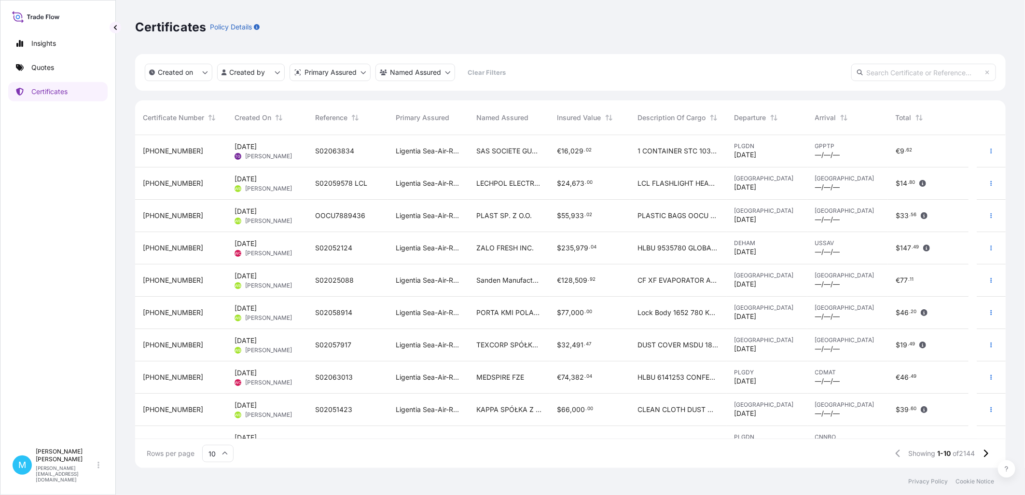
click at [879, 74] on input "text" at bounding box center [923, 72] width 145 height 17
paste input "[PHONE_NUMBER]"
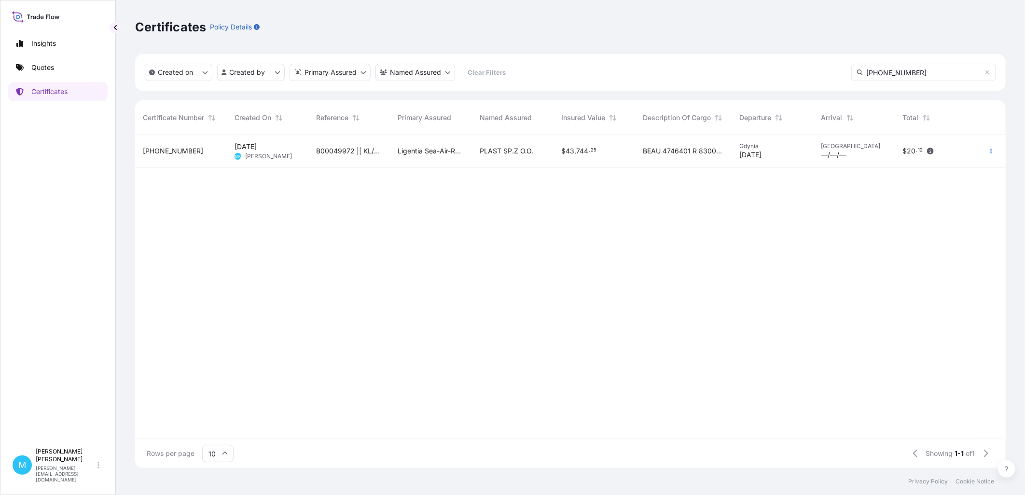
type input "[PHONE_NUMBER]"
click at [417, 157] on div "Ligentia Sea-Air-Rail Sp. z o.o." at bounding box center [431, 151] width 82 height 32
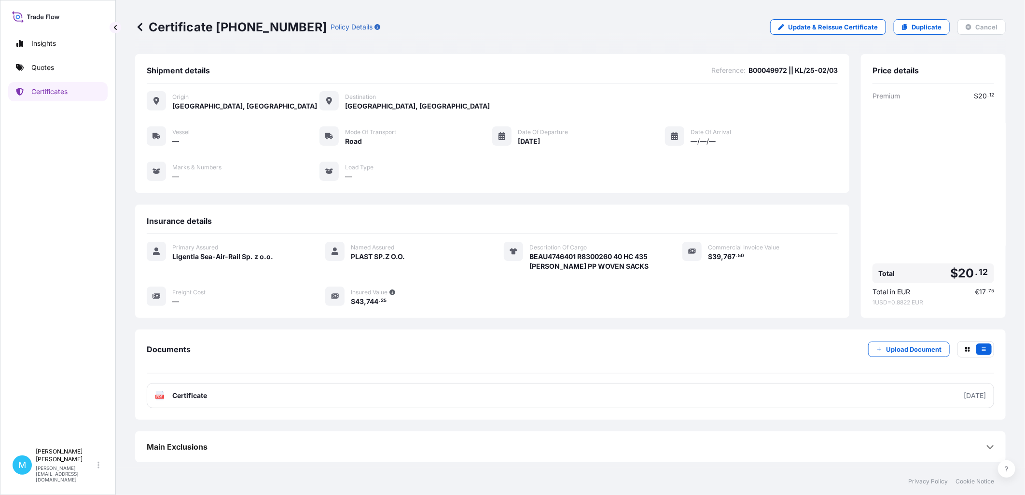
click at [777, 69] on span "B00049972 || KL/25-02/03" at bounding box center [792, 71] width 89 height 10
copy span "B00049972"
click at [772, 123] on div "Origin [GEOGRAPHIC_DATA], [GEOGRAPHIC_DATA] Destination [GEOGRAPHIC_DATA], [GEO…" at bounding box center [492, 141] width 691 height 116
click at [544, 259] on span "BEAU4746401 R8300260 40 HC 435 [PERSON_NAME] PP WOVEN SACKS" at bounding box center [594, 261] width 130 height 19
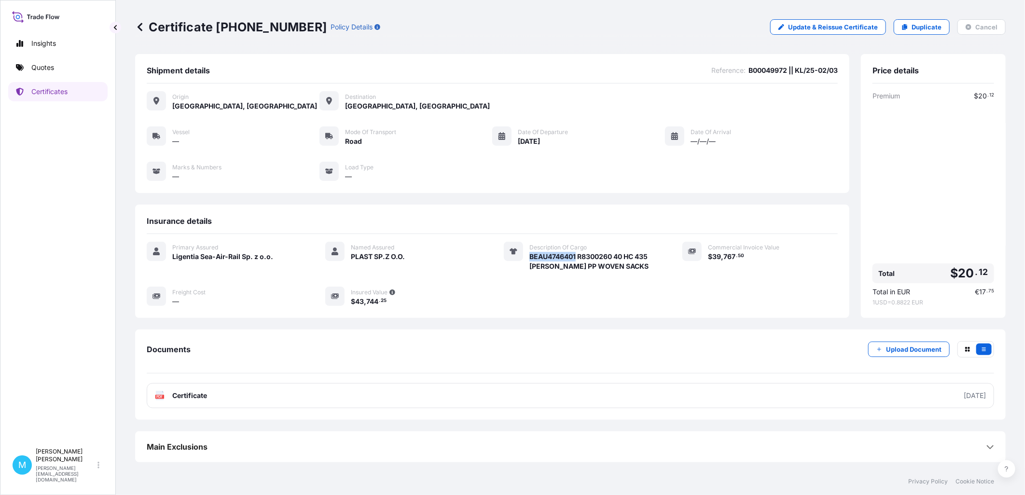
click at [545, 259] on span "BEAU4746401 R8300260 40 HC 435 [PERSON_NAME] PP WOVEN SACKS" at bounding box center [594, 261] width 130 height 19
copy span "BEAU4746401"
click at [61, 88] on p "Certificates" at bounding box center [49, 92] width 36 height 10
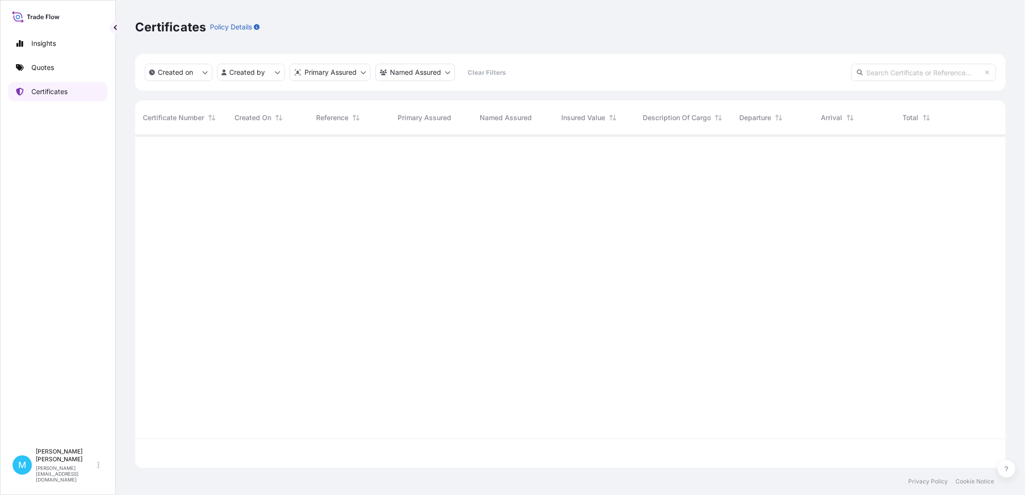
scroll to position [331, 862]
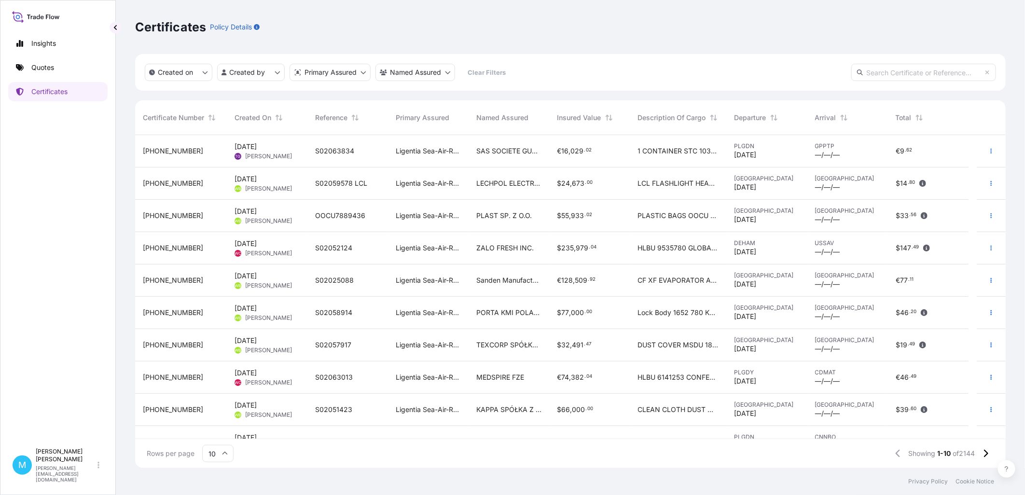
click at [891, 73] on input "text" at bounding box center [923, 72] width 145 height 17
paste input "[PHONE_NUMBER]"
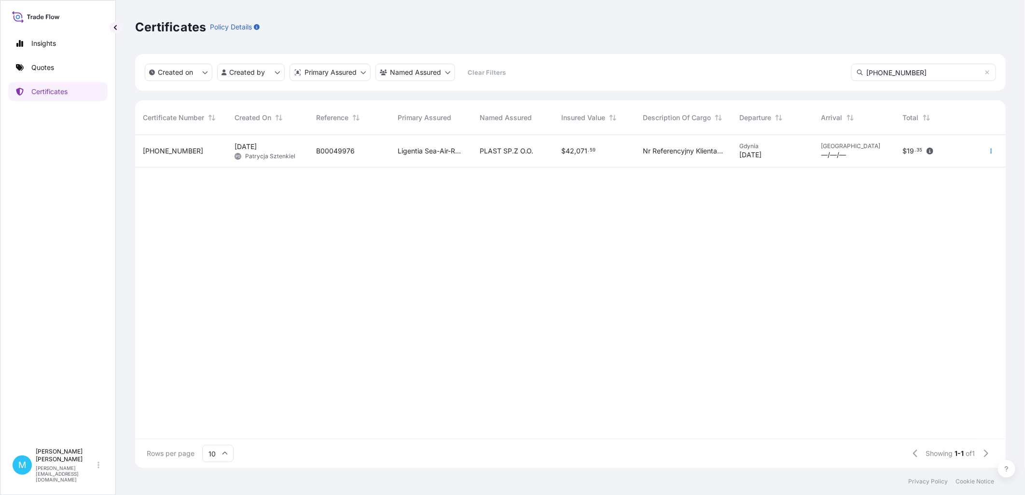
type input "[PHONE_NUMBER]"
click at [393, 156] on div "Ligentia Sea-Air-Rail Sp. z o.o." at bounding box center [431, 151] width 82 height 32
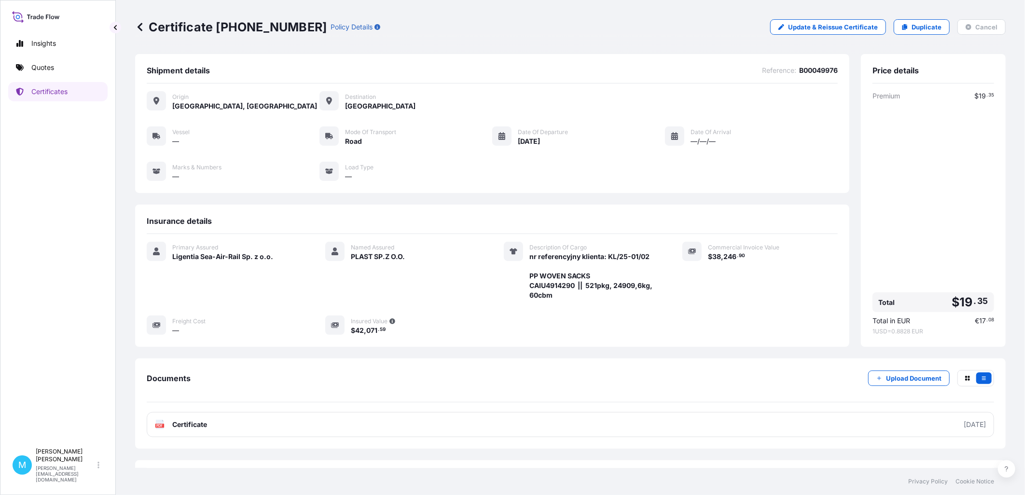
click at [541, 283] on span "nr referencyjny klienta: KL/25-01/02 PP WOVEN SACKS CAIU4914290 || 521pkg, 2490…" at bounding box center [594, 276] width 130 height 48
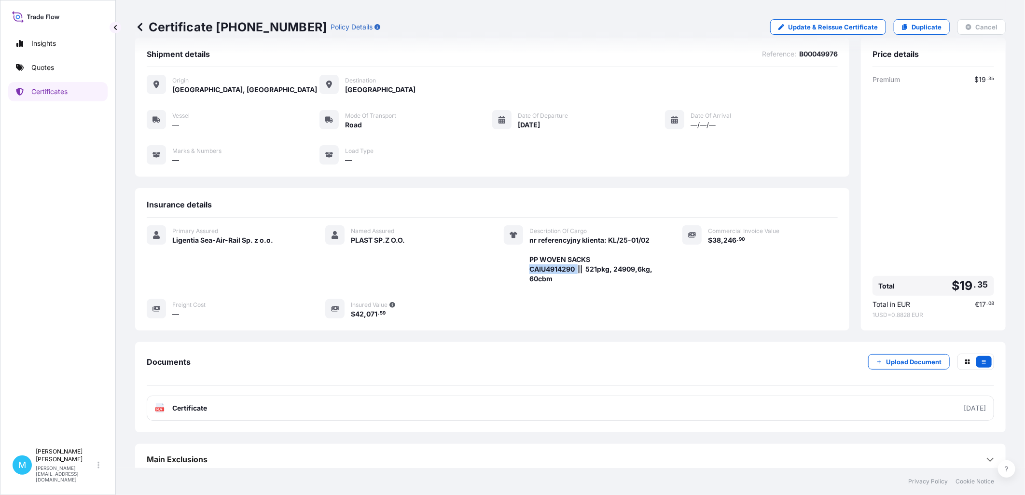
scroll to position [24, 0]
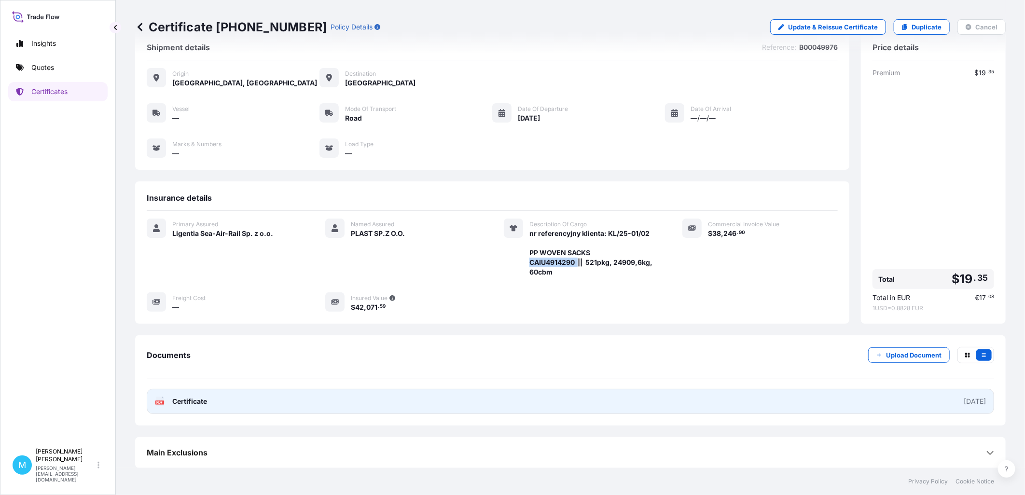
click at [370, 400] on link "PDF Certificate [DATE]" at bounding box center [570, 401] width 847 height 25
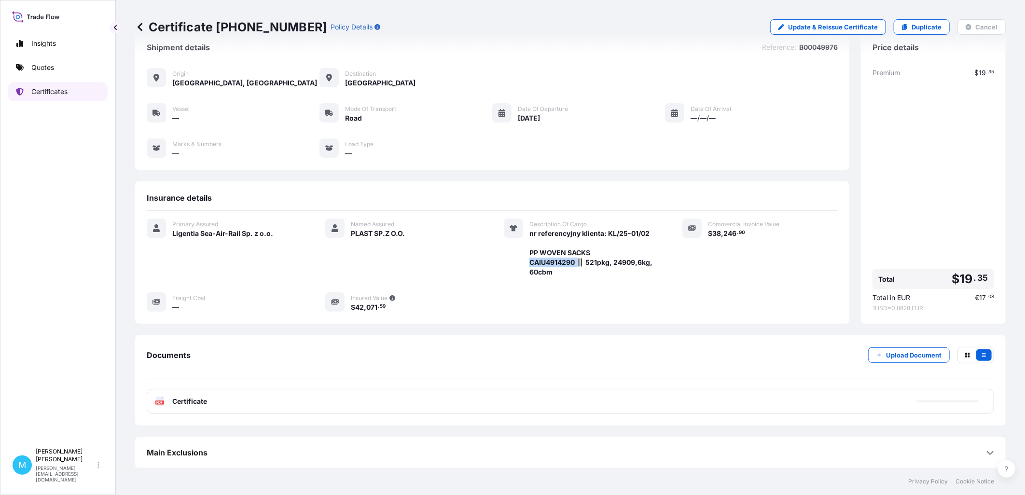
click at [71, 90] on link "Certificates" at bounding box center [57, 91] width 99 height 19
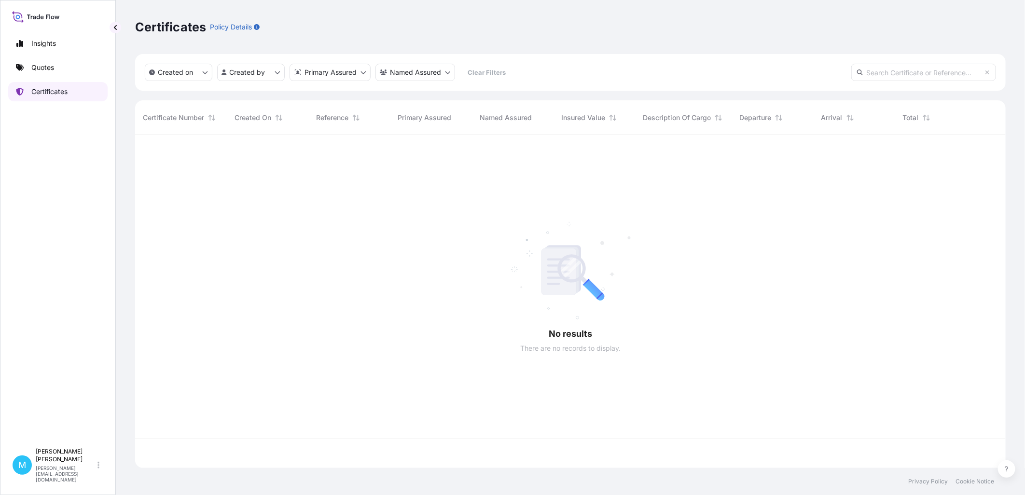
scroll to position [331, 862]
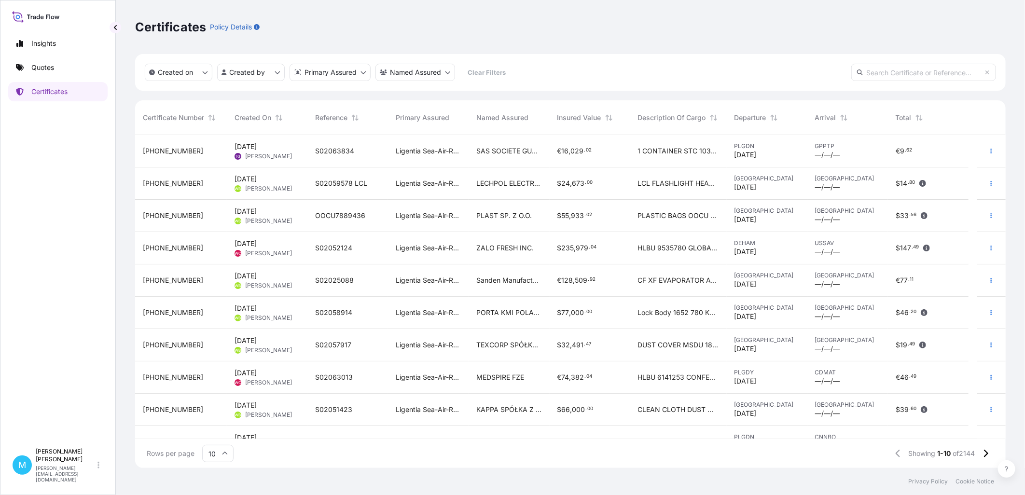
click at [889, 69] on input "text" at bounding box center [923, 72] width 145 height 17
paste input "[PHONE_NUMBER]"
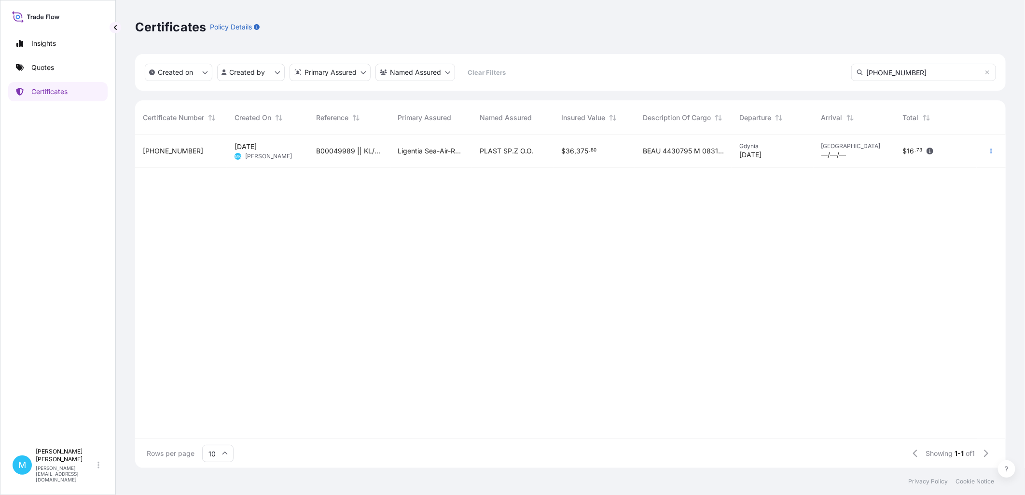
type input "[PHONE_NUMBER]"
click at [251, 153] on span "[PERSON_NAME]" at bounding box center [268, 156] width 47 height 8
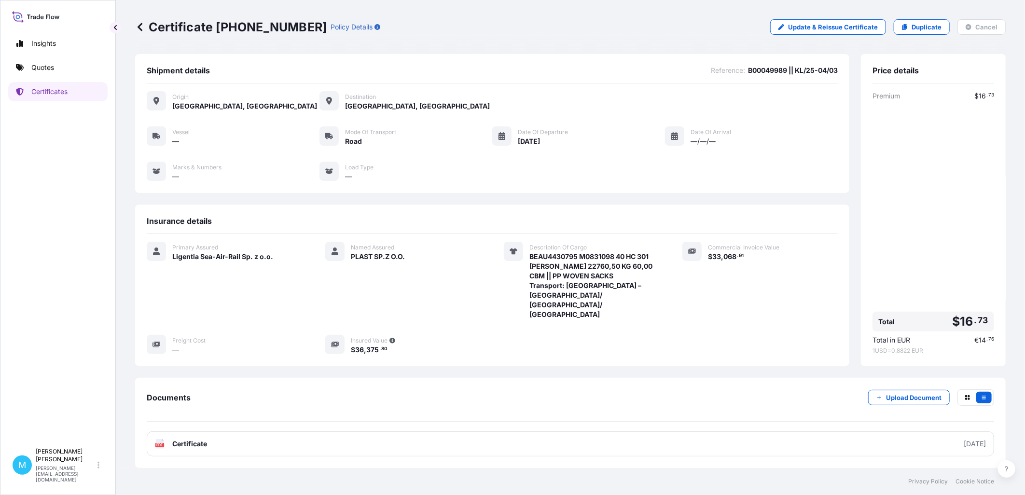
click at [552, 257] on span "BEAU4430795 M0831098 40 HC 301 [PERSON_NAME] 22760,50 KG 60,00 CBM || PP WOVEN …" at bounding box center [594, 286] width 130 height 68
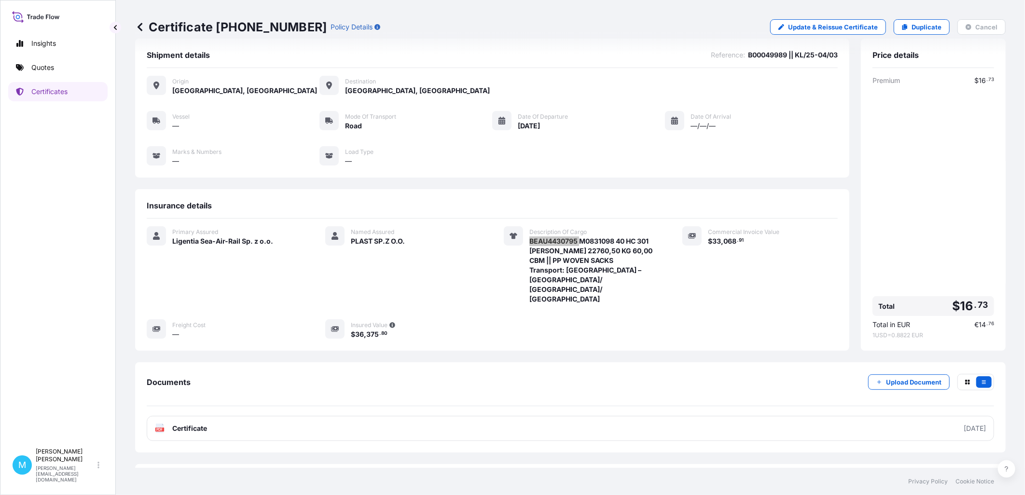
scroll to position [24, 0]
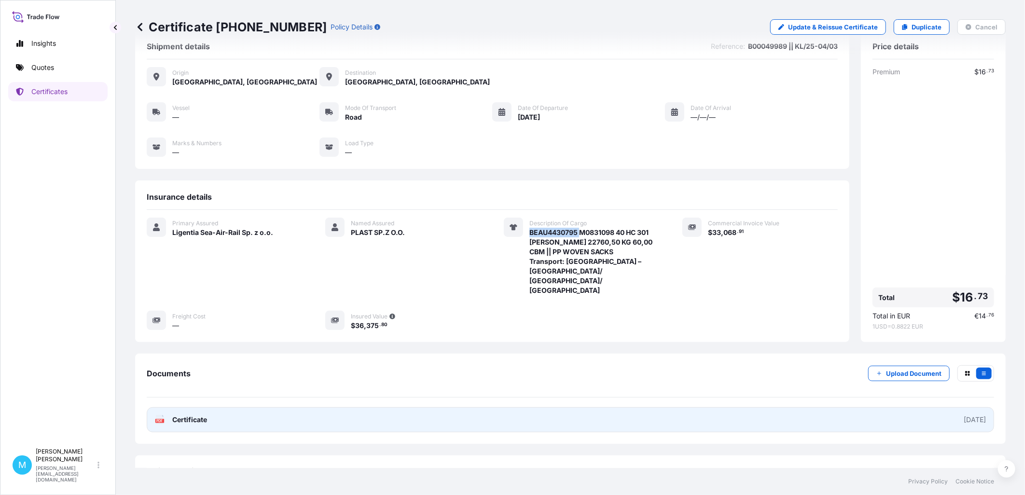
click at [290, 407] on link "PDF Certificate [DATE]" at bounding box center [570, 419] width 847 height 25
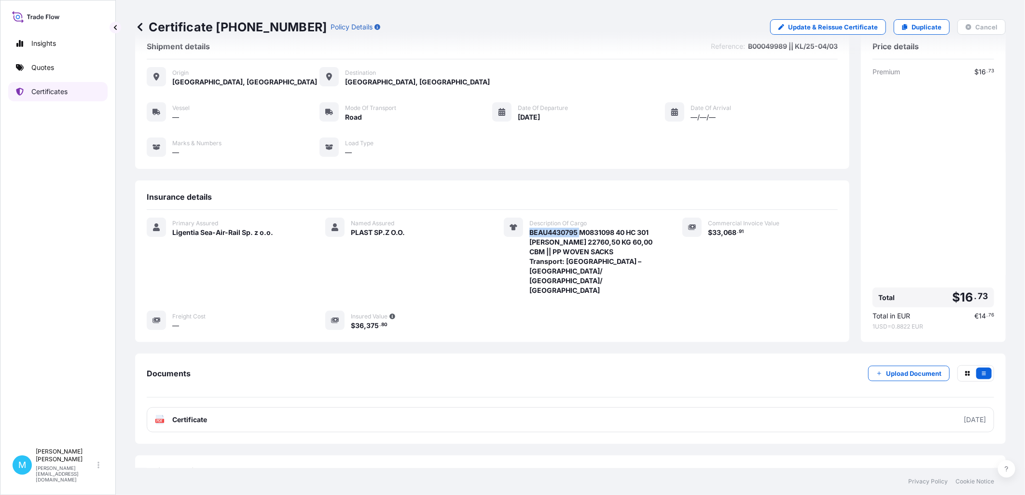
click at [50, 93] on p "Certificates" at bounding box center [49, 92] width 36 height 10
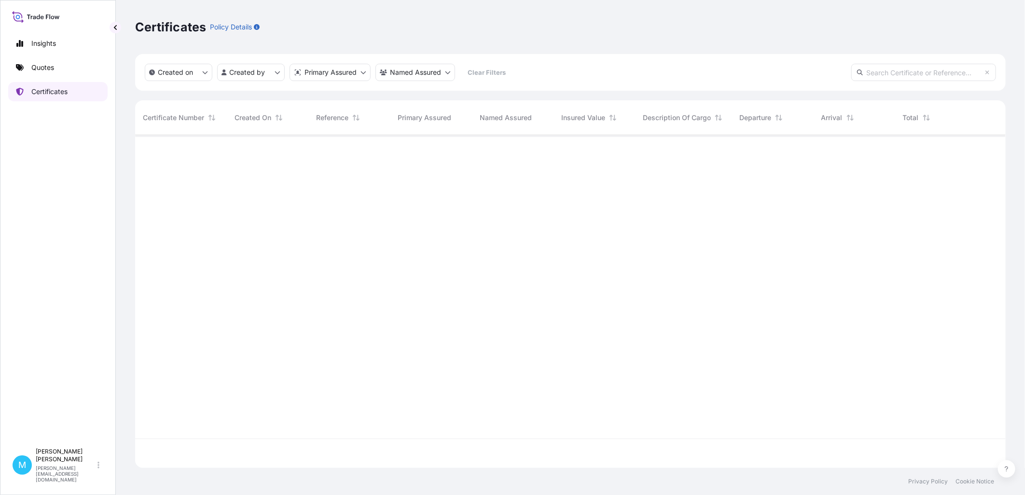
scroll to position [331, 862]
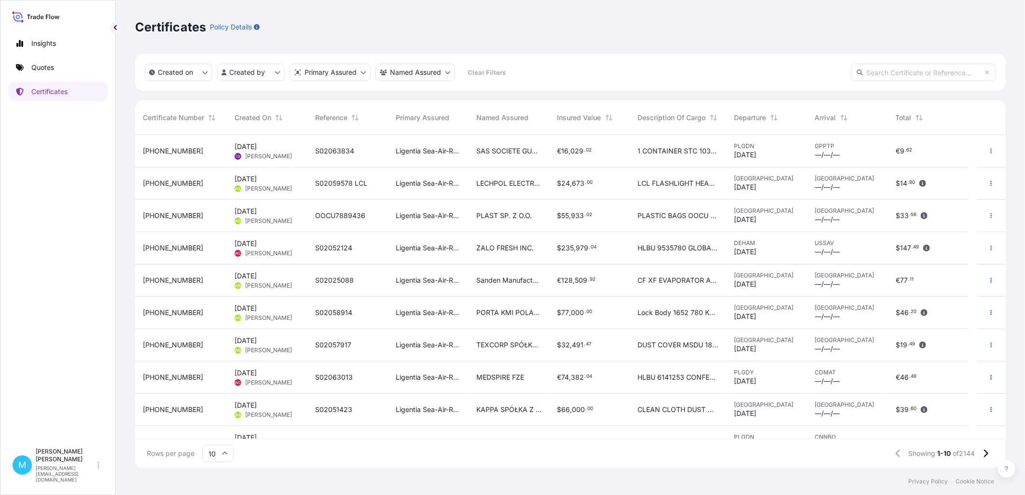
click at [931, 68] on input "text" at bounding box center [923, 72] width 145 height 17
paste input "[PHONE_NUMBER]"
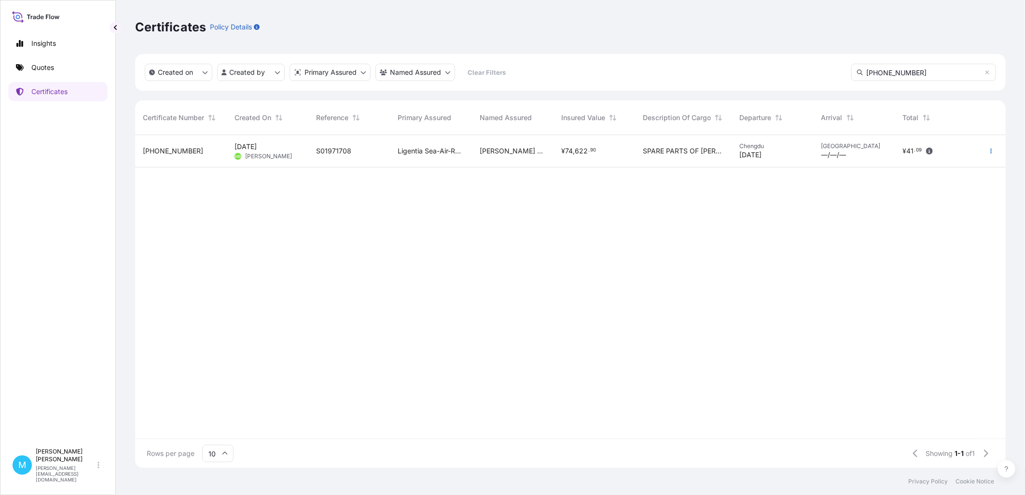
type input "[PHONE_NUMBER]"
click at [544, 152] on span "[PERSON_NAME] SPÓŁKA Z OGRANICZONĄ ODPOWIEDZIALNOŚCIĄ" at bounding box center [513, 151] width 66 height 10
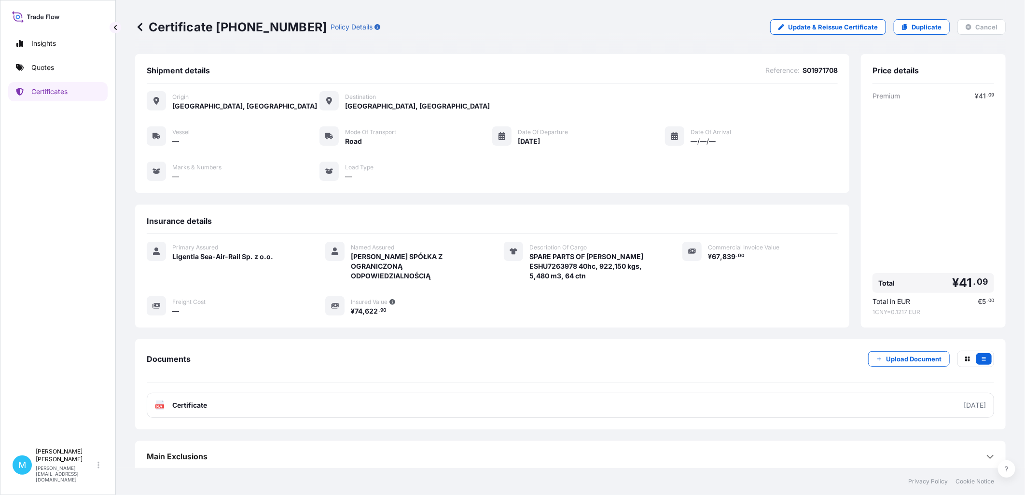
click at [822, 69] on span "S01971708" at bounding box center [819, 71] width 35 height 10
drag, startPoint x: 289, startPoint y: 29, endPoint x: 264, endPoint y: 32, distance: 25.7
click at [257, 28] on div "Certificate [PHONE_NUMBER] Policy Details" at bounding box center [257, 26] width 245 height 15
drag, startPoint x: 289, startPoint y: 49, endPoint x: 286, endPoint y: 28, distance: 21.5
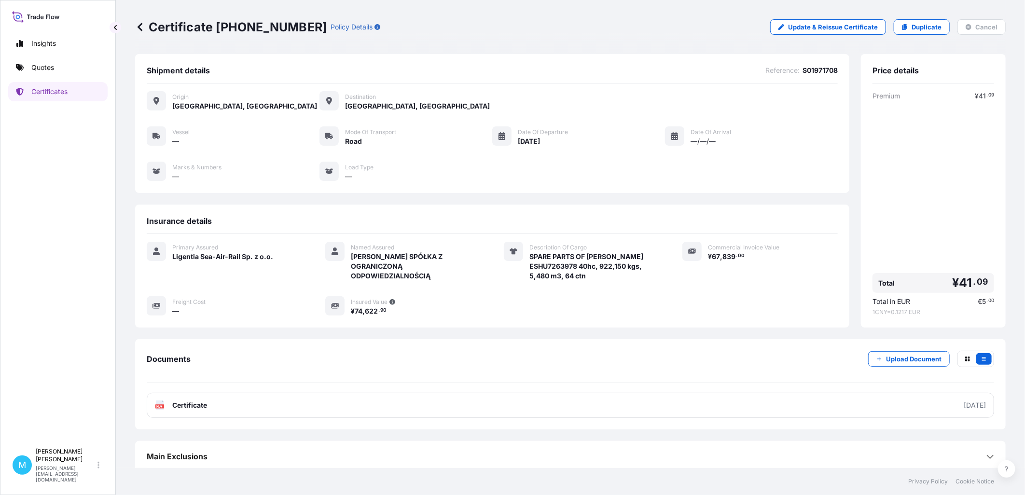
click at [290, 49] on div "Certificate [PHONE_NUMBER] Policy Details Update & Reissue Certificate Duplicat…" at bounding box center [570, 27] width 870 height 54
drag, startPoint x: 215, startPoint y: 26, endPoint x: 290, endPoint y: 28, distance: 75.3
click at [290, 28] on div "Certificate [PHONE_NUMBER] Policy Details" at bounding box center [257, 26] width 245 height 15
click at [262, 61] on div "Shipment details Reference : S01971708 Origin [GEOGRAPHIC_DATA], [GEOGRAPHIC_DA…" at bounding box center [492, 123] width 714 height 139
drag, startPoint x: 216, startPoint y: 26, endPoint x: 288, endPoint y: 27, distance: 71.4
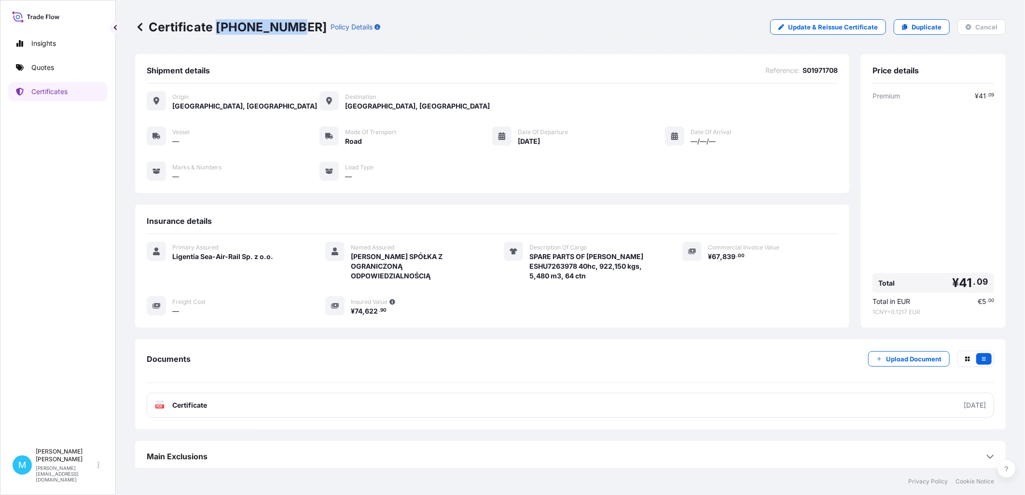
click at [288, 27] on p "Certificate [PHONE_NUMBER]" at bounding box center [231, 26] width 192 height 15
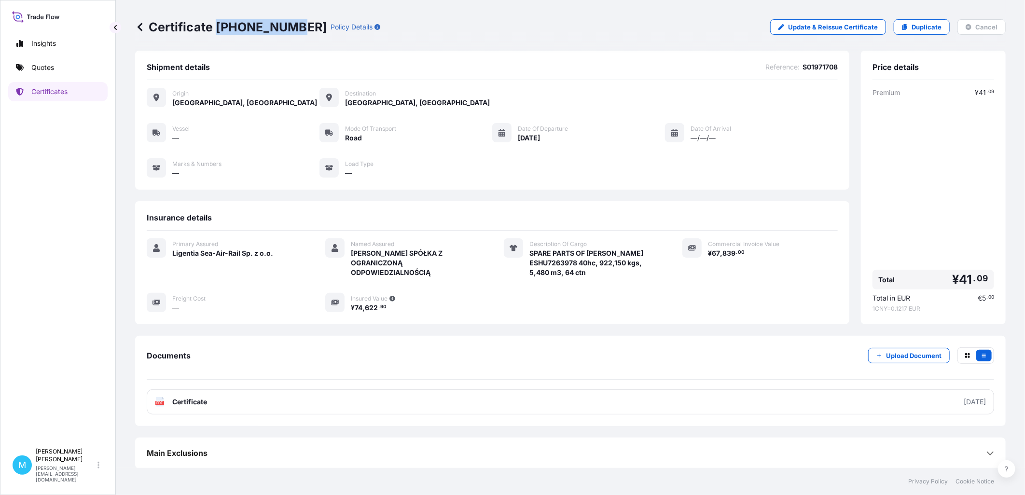
scroll to position [5, 0]
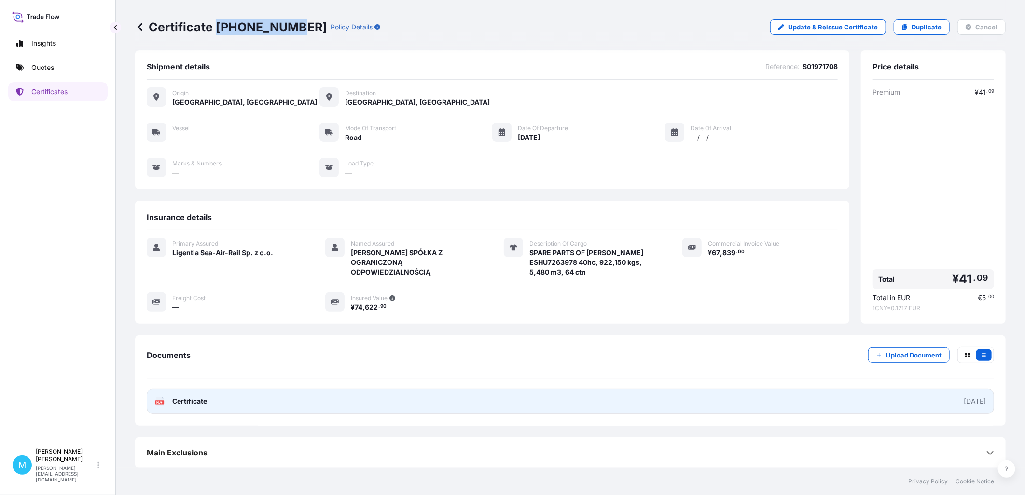
click at [490, 401] on link "PDF Certificate [DATE]" at bounding box center [570, 401] width 847 height 25
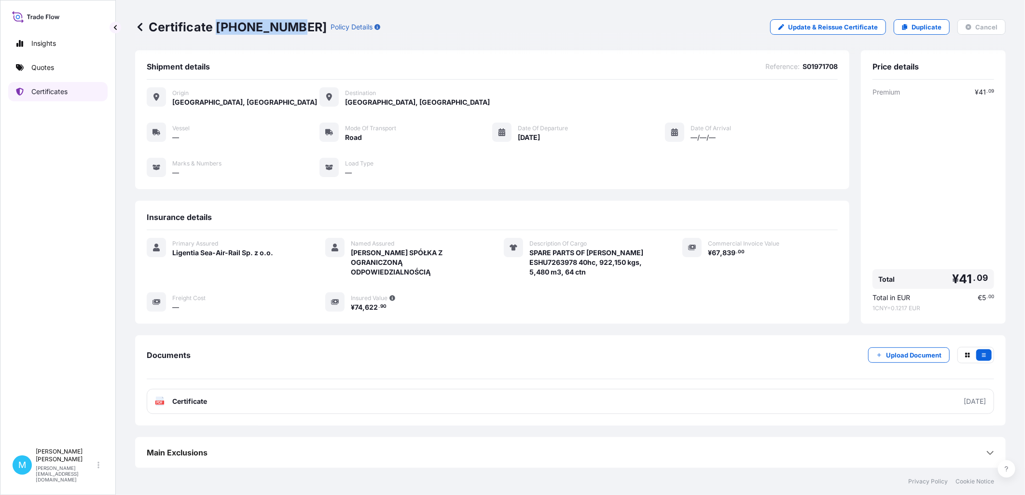
click at [59, 84] on link "Certificates" at bounding box center [57, 91] width 99 height 19
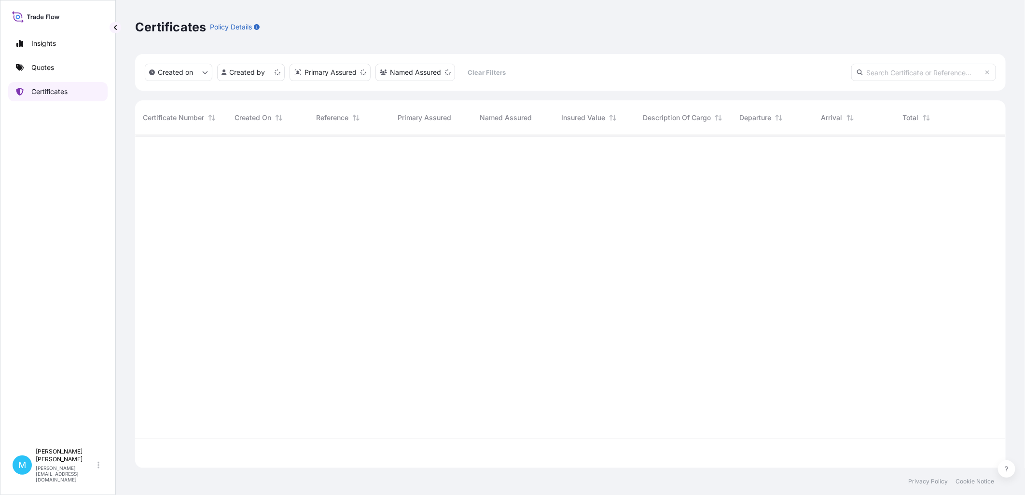
scroll to position [331, 862]
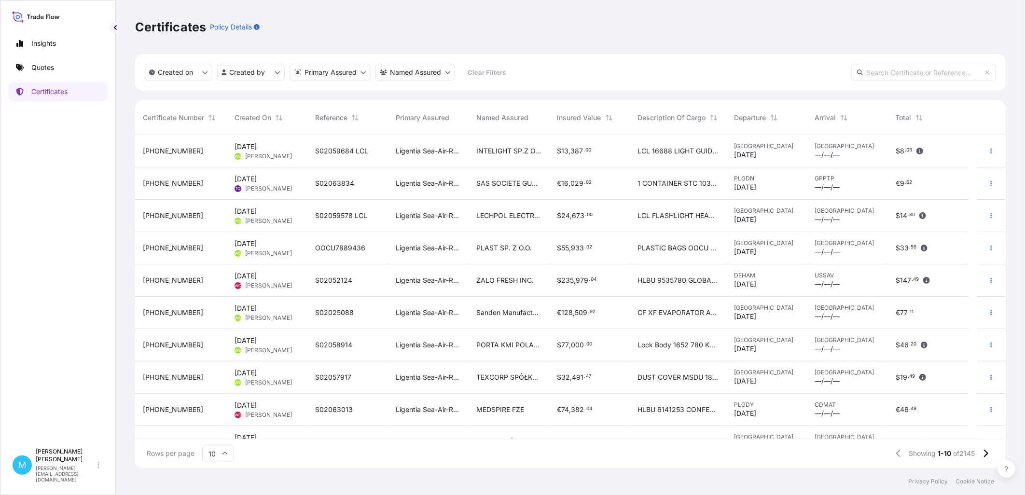
click at [894, 76] on input "text" at bounding box center [923, 72] width 145 height 17
paste input "[PHONE_NUMBER]"
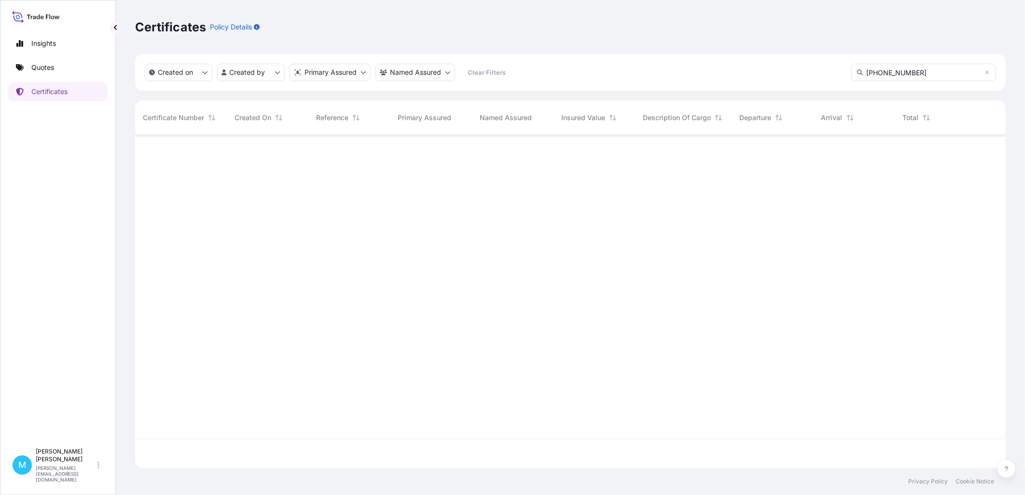
type input "[PHONE_NUMBER]"
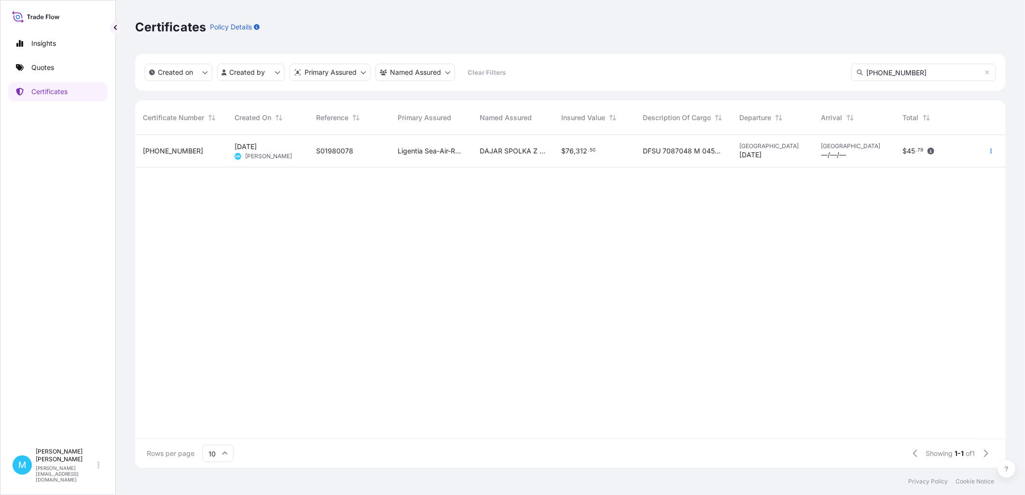
click at [450, 158] on div "Ligentia Sea-Air-Rail Sp. z o.o." at bounding box center [431, 151] width 82 height 32
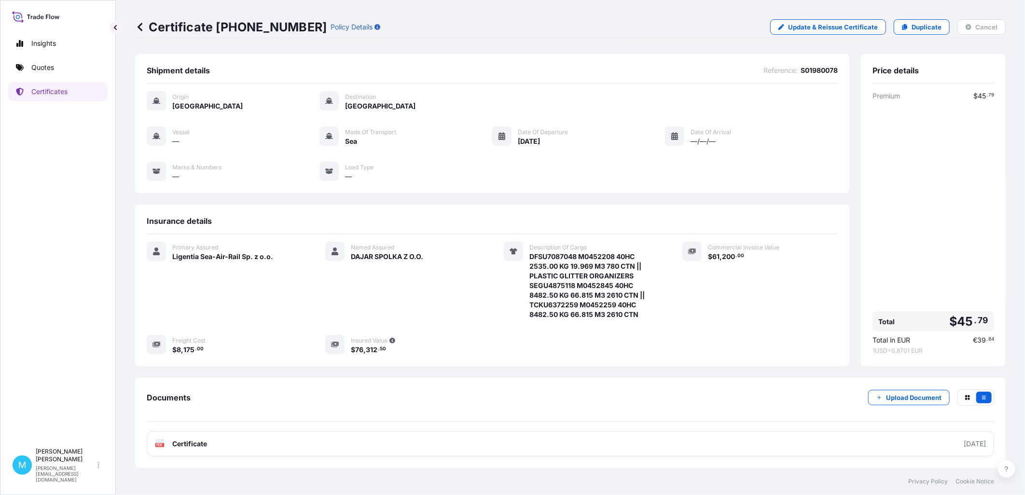
click at [813, 66] on span "S01980078" at bounding box center [818, 71] width 37 height 10
click at [64, 90] on p "Certificates" at bounding box center [49, 92] width 36 height 10
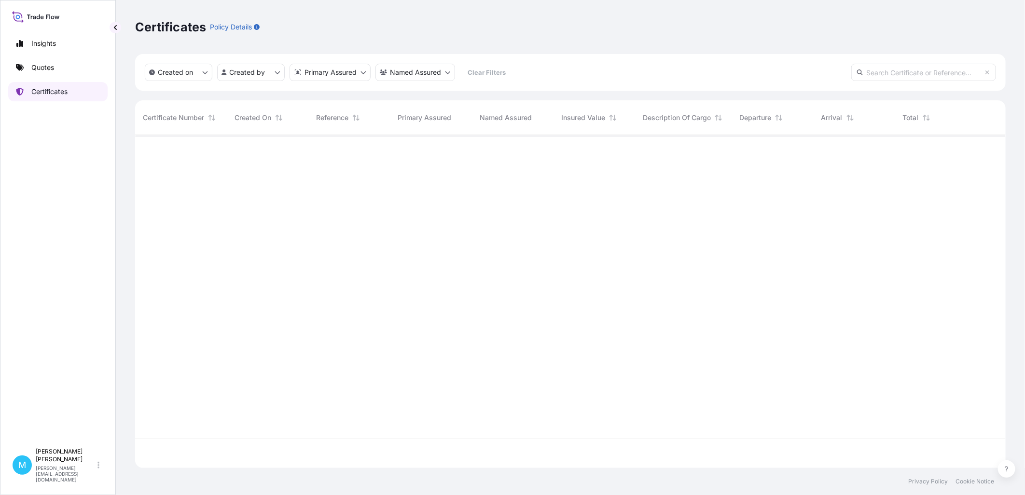
scroll to position [331, 862]
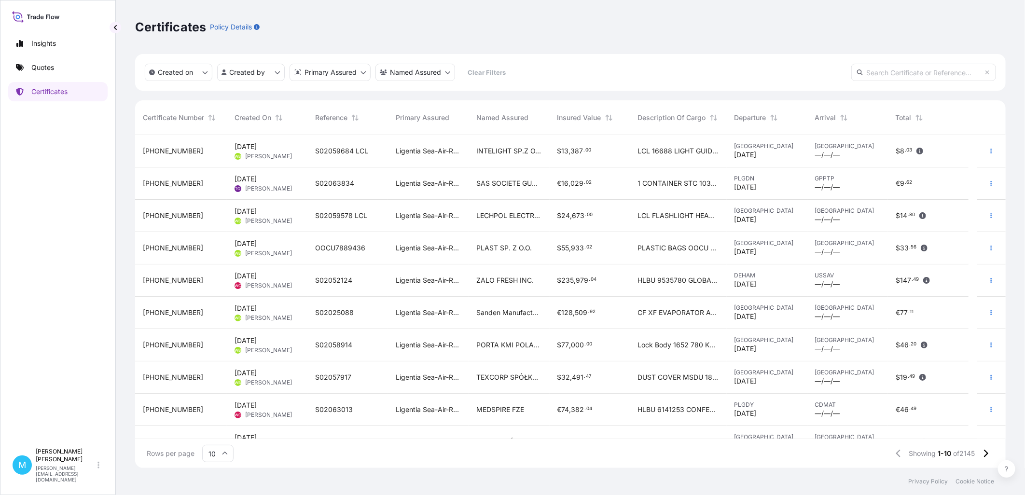
click at [893, 74] on input "text" at bounding box center [923, 72] width 145 height 17
paste input "[PHONE_NUMBER]"
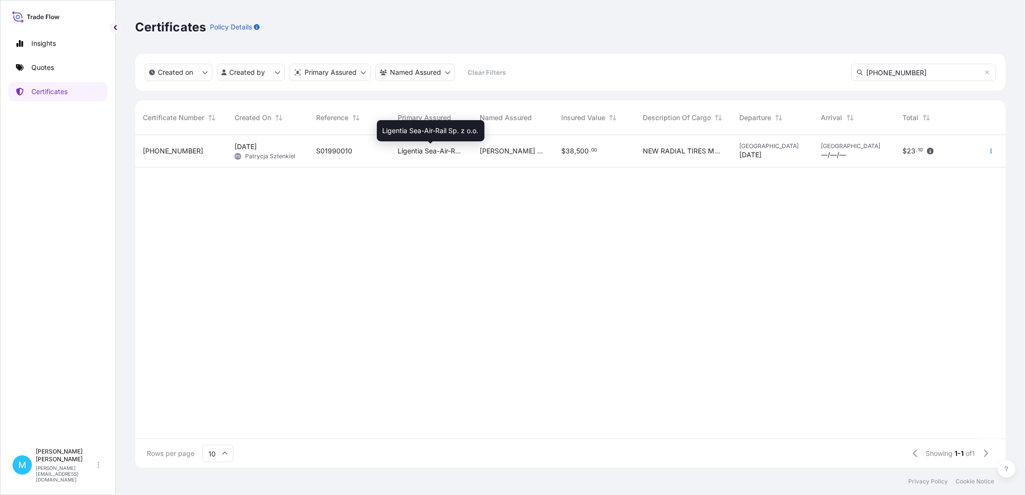
type input "[PHONE_NUMBER]"
click at [413, 146] on span "Ligentia Sea-Air-Rail Sp. z o.o." at bounding box center [431, 151] width 66 height 10
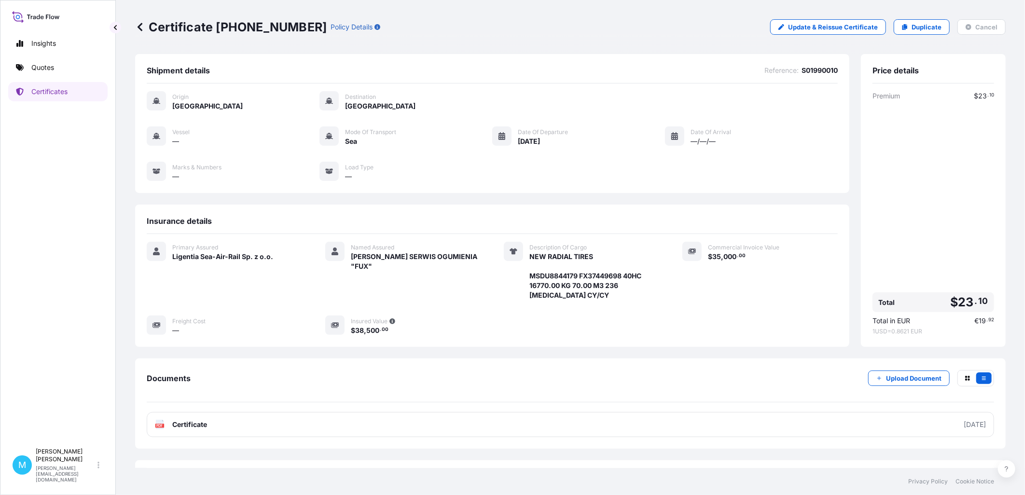
click at [811, 69] on span "S01990010" at bounding box center [819, 71] width 36 height 10
